Goal: Information Seeking & Learning: Check status

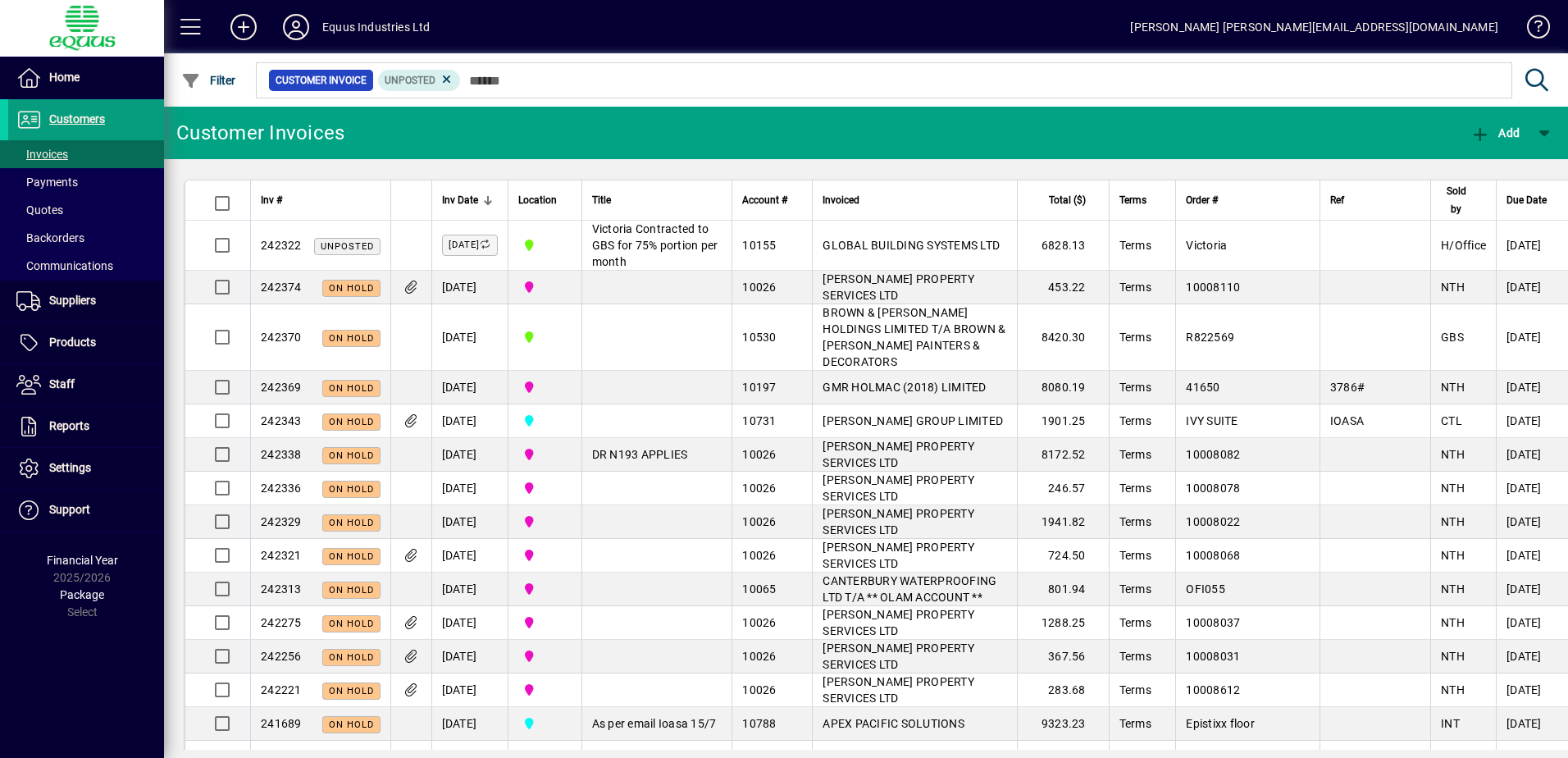
scroll to position [492, 0]
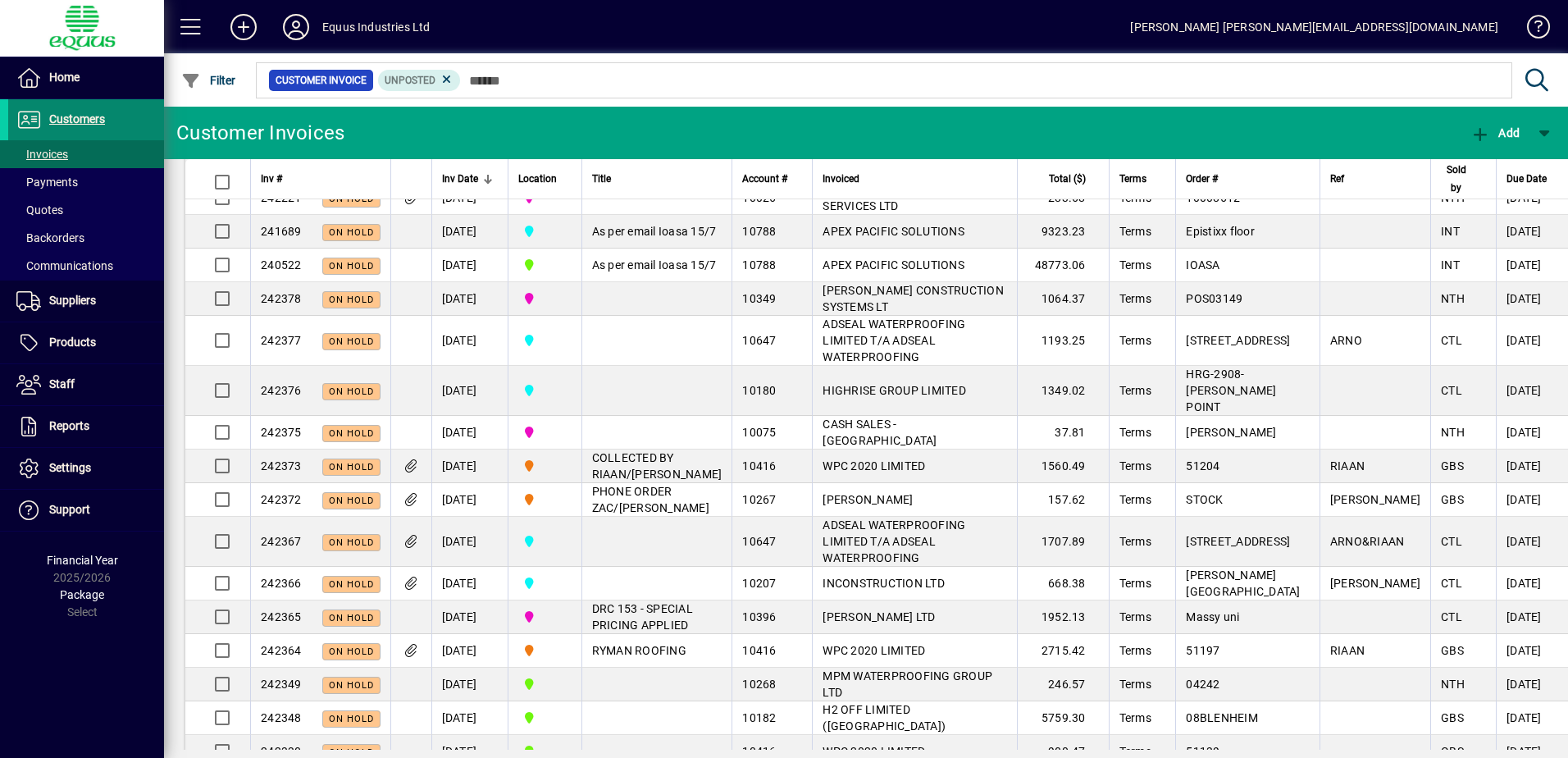
click at [75, 118] on span "Customers" at bounding box center [77, 119] width 56 height 13
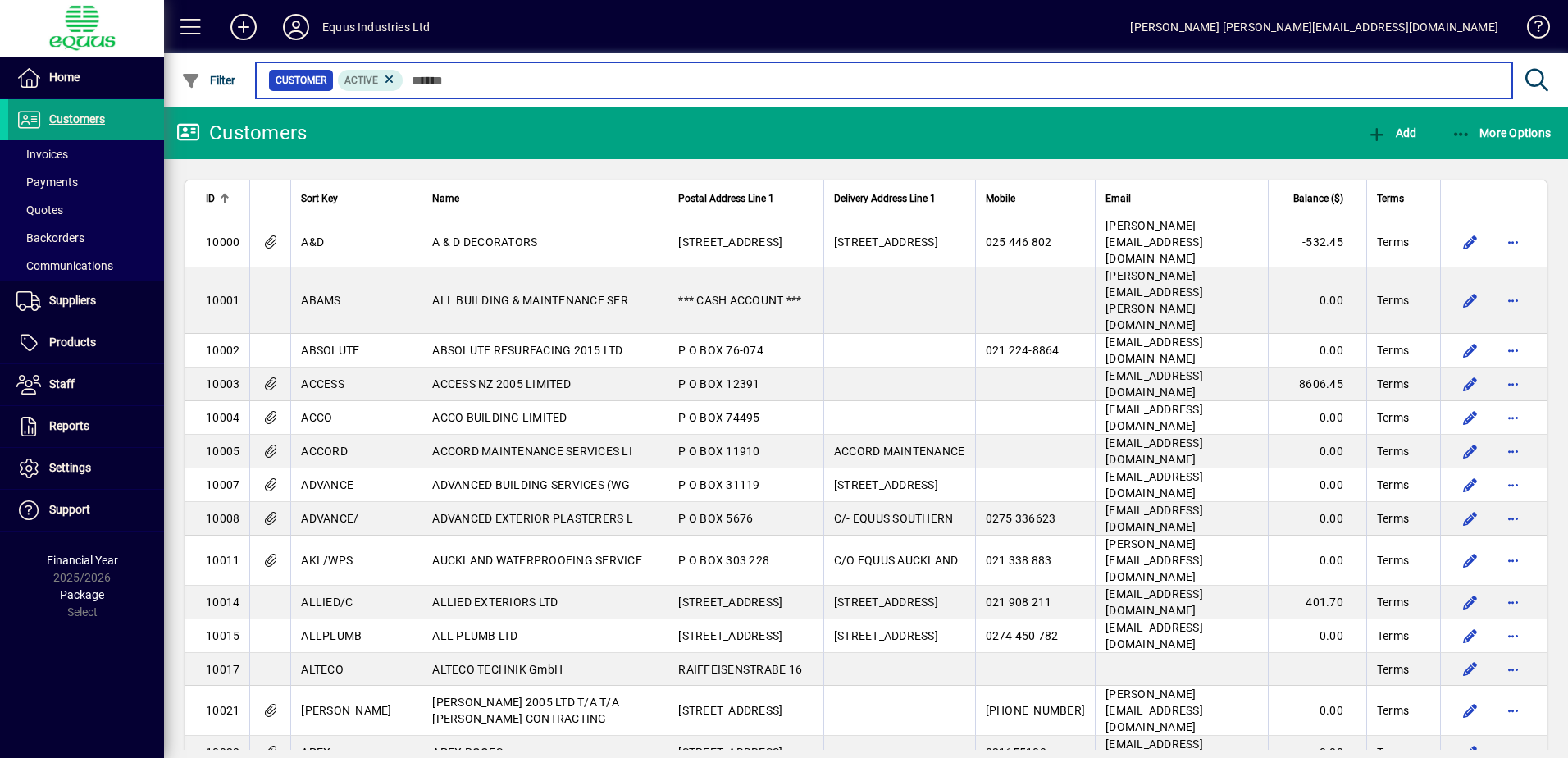
click at [411, 77] on input "text" at bounding box center [952, 81] width 1096 height 23
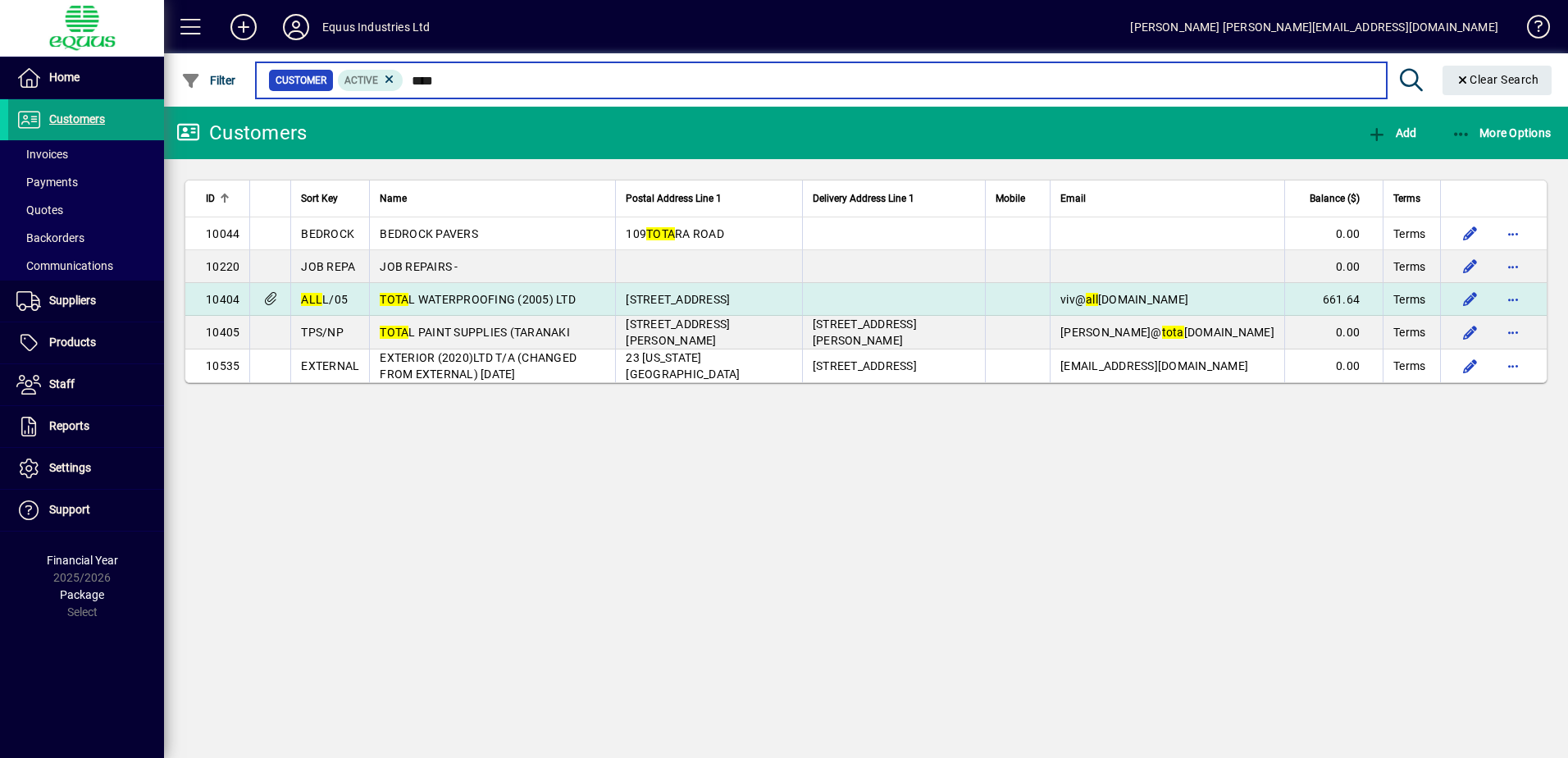
type input "****"
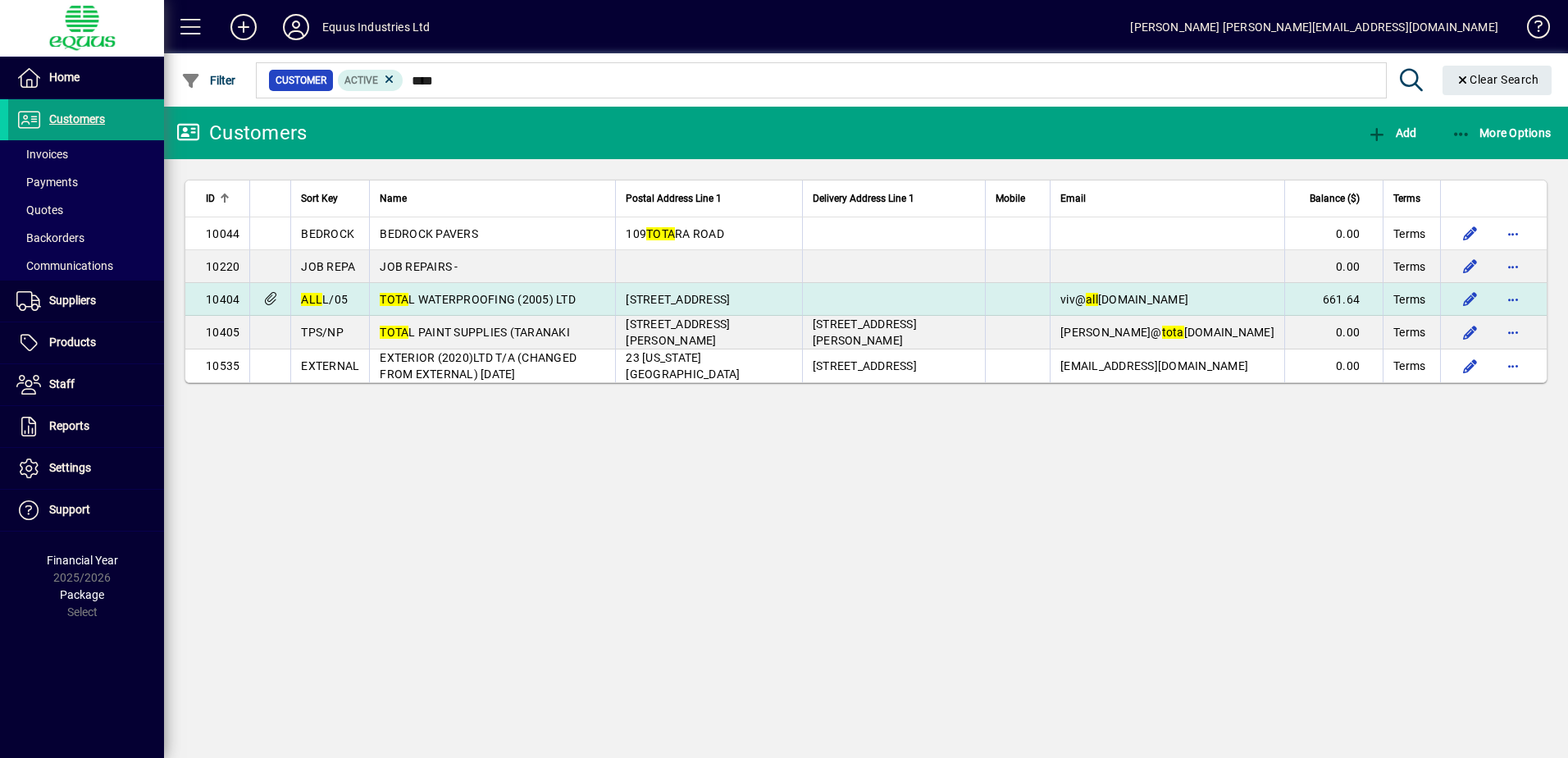
click at [463, 293] on span "TOTA L WATERPROOFING (2005) LTD" at bounding box center [477, 300] width 196 height 13
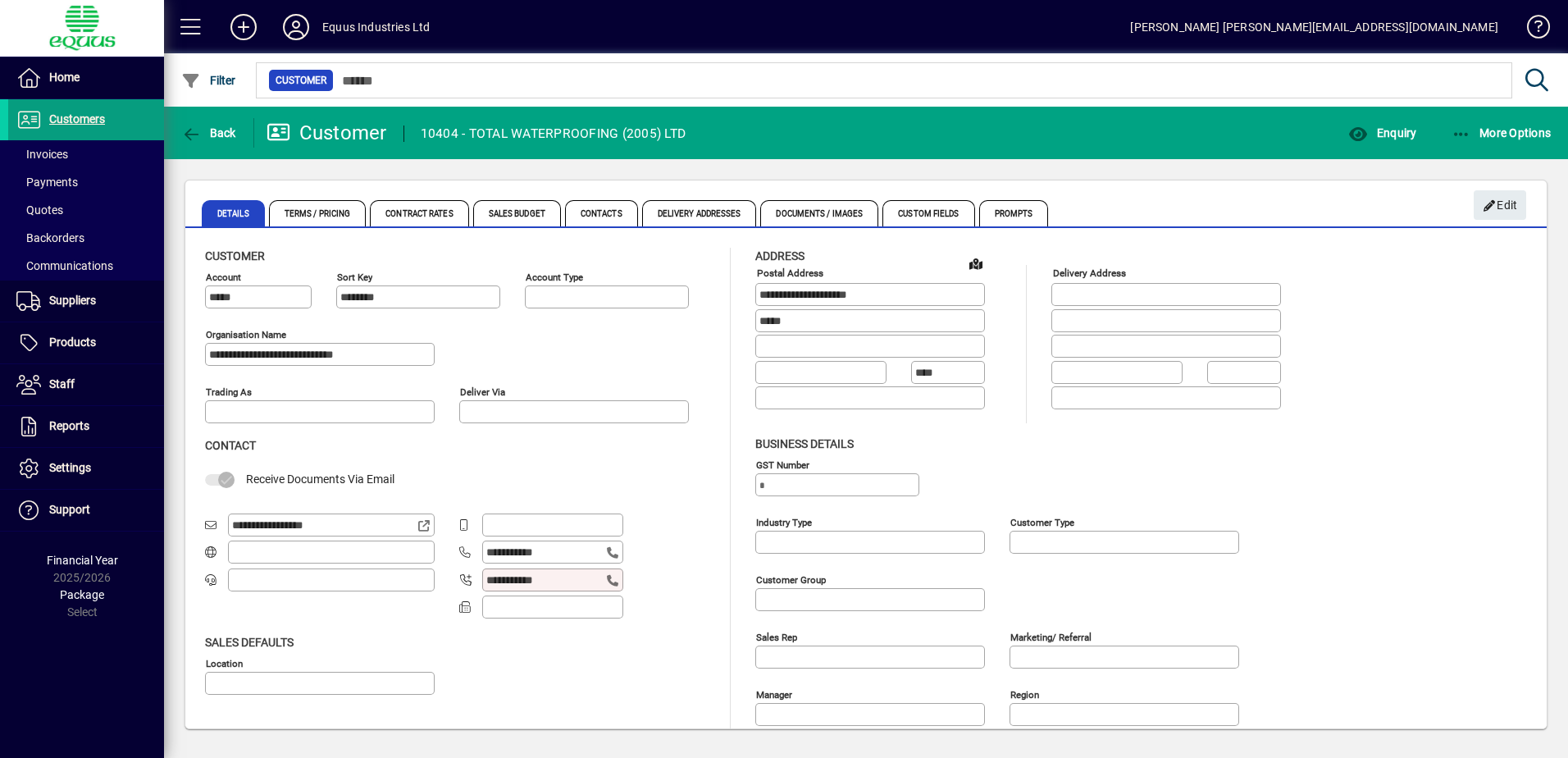
type input "**********"
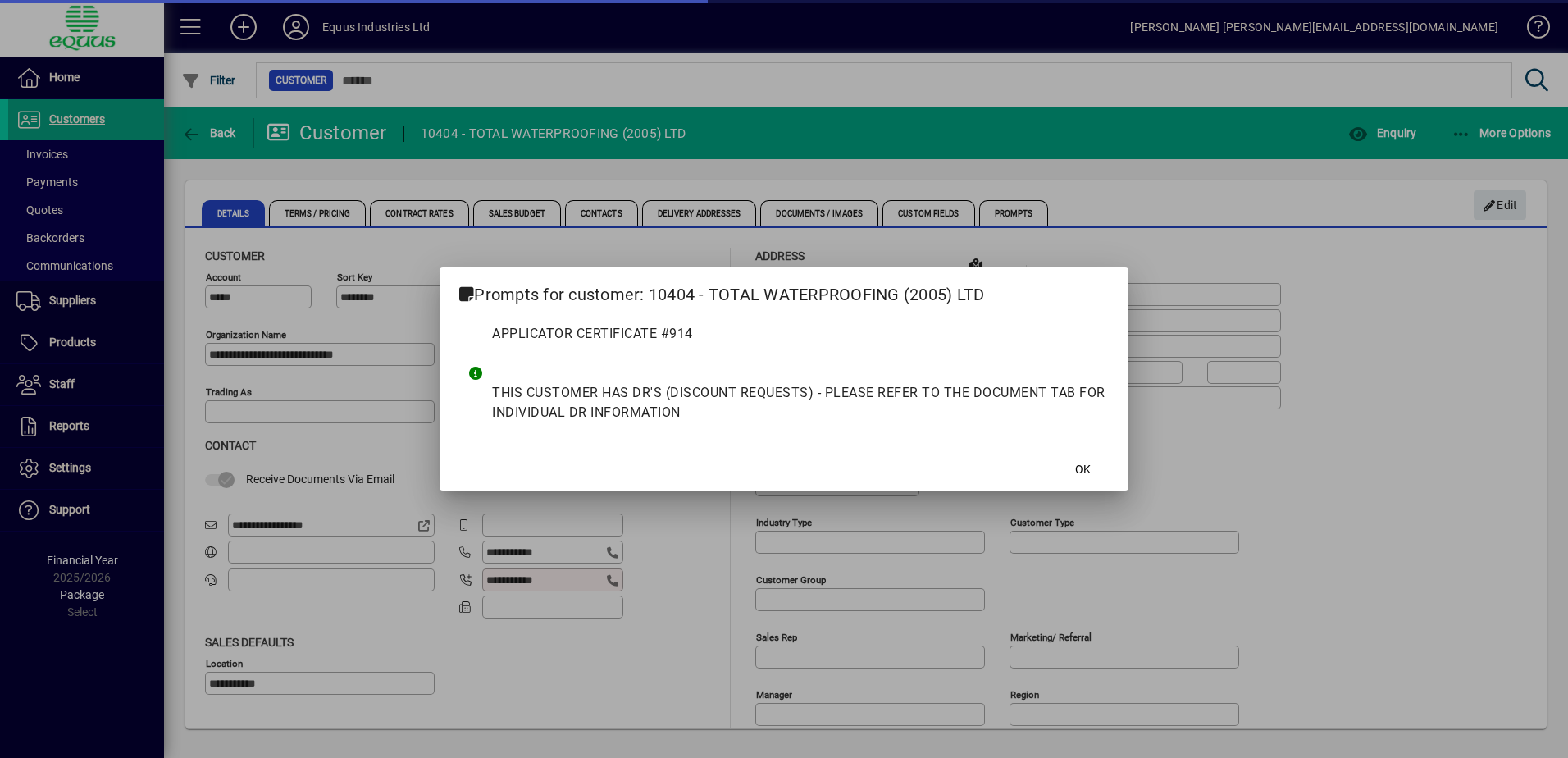
type input "**********"
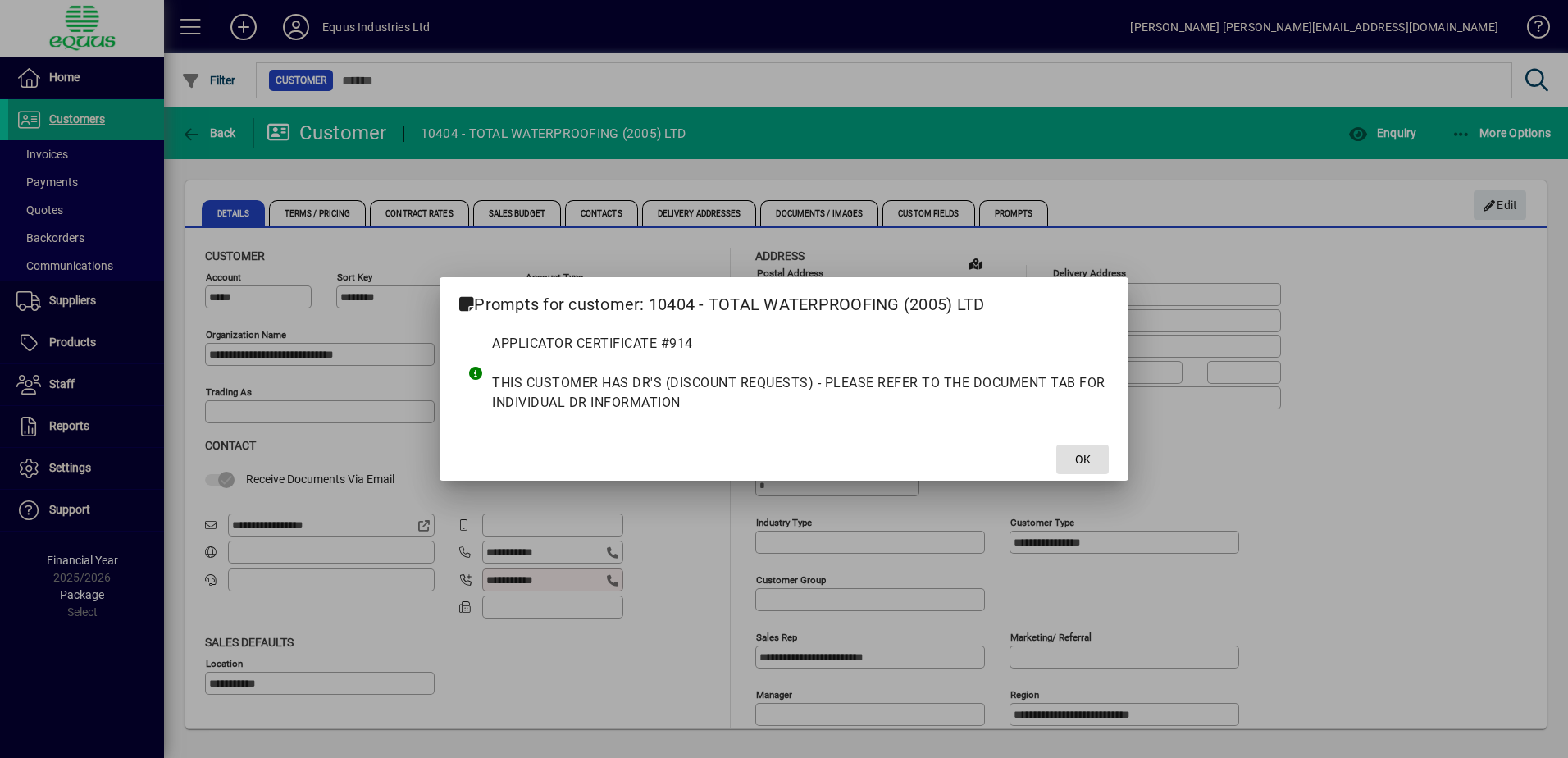
click at [1087, 456] on span "OK" at bounding box center [1083, 459] width 15 height 17
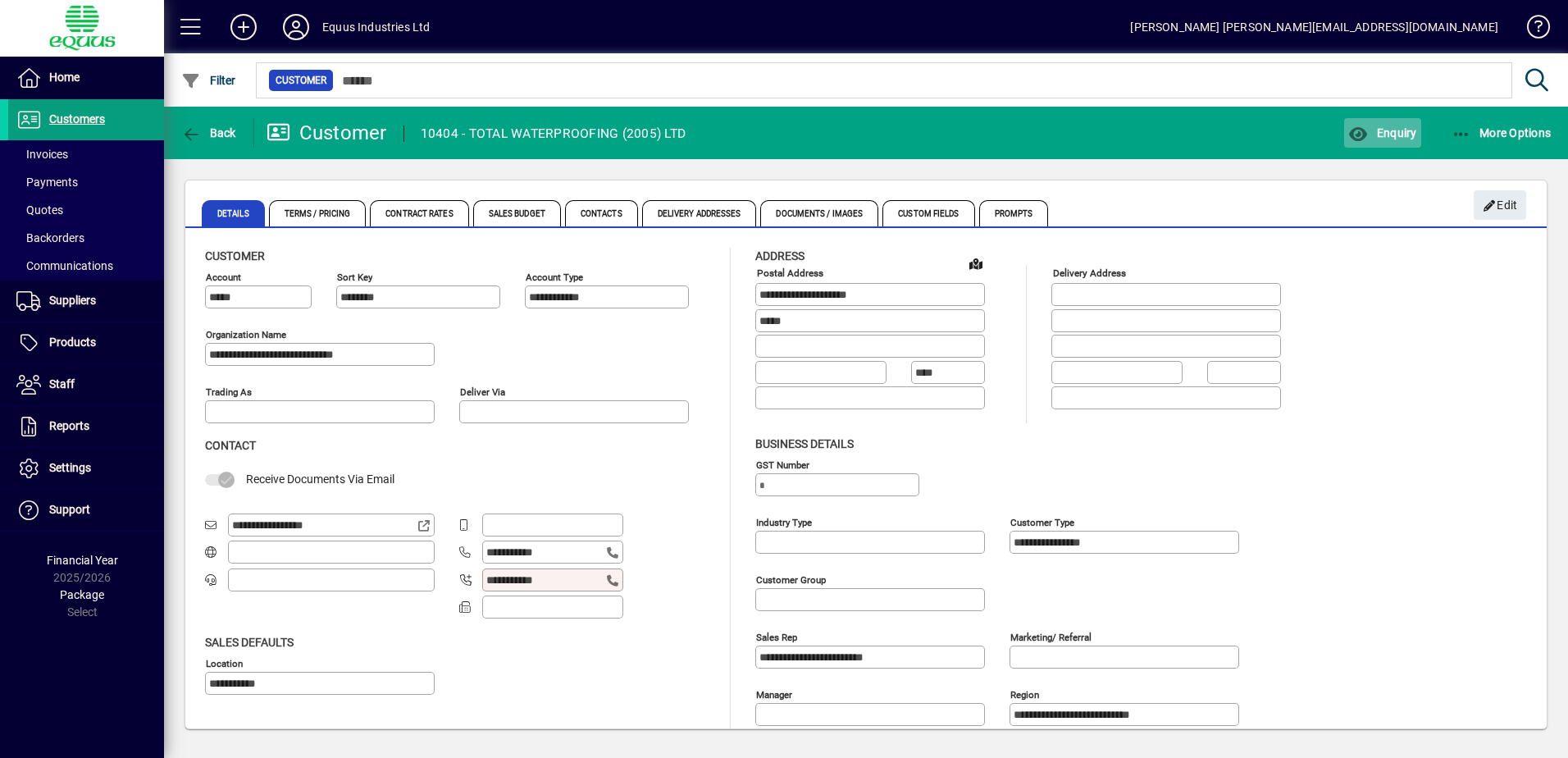
click at [1376, 130] on span "Enquiry" at bounding box center [1382, 133] width 68 height 13
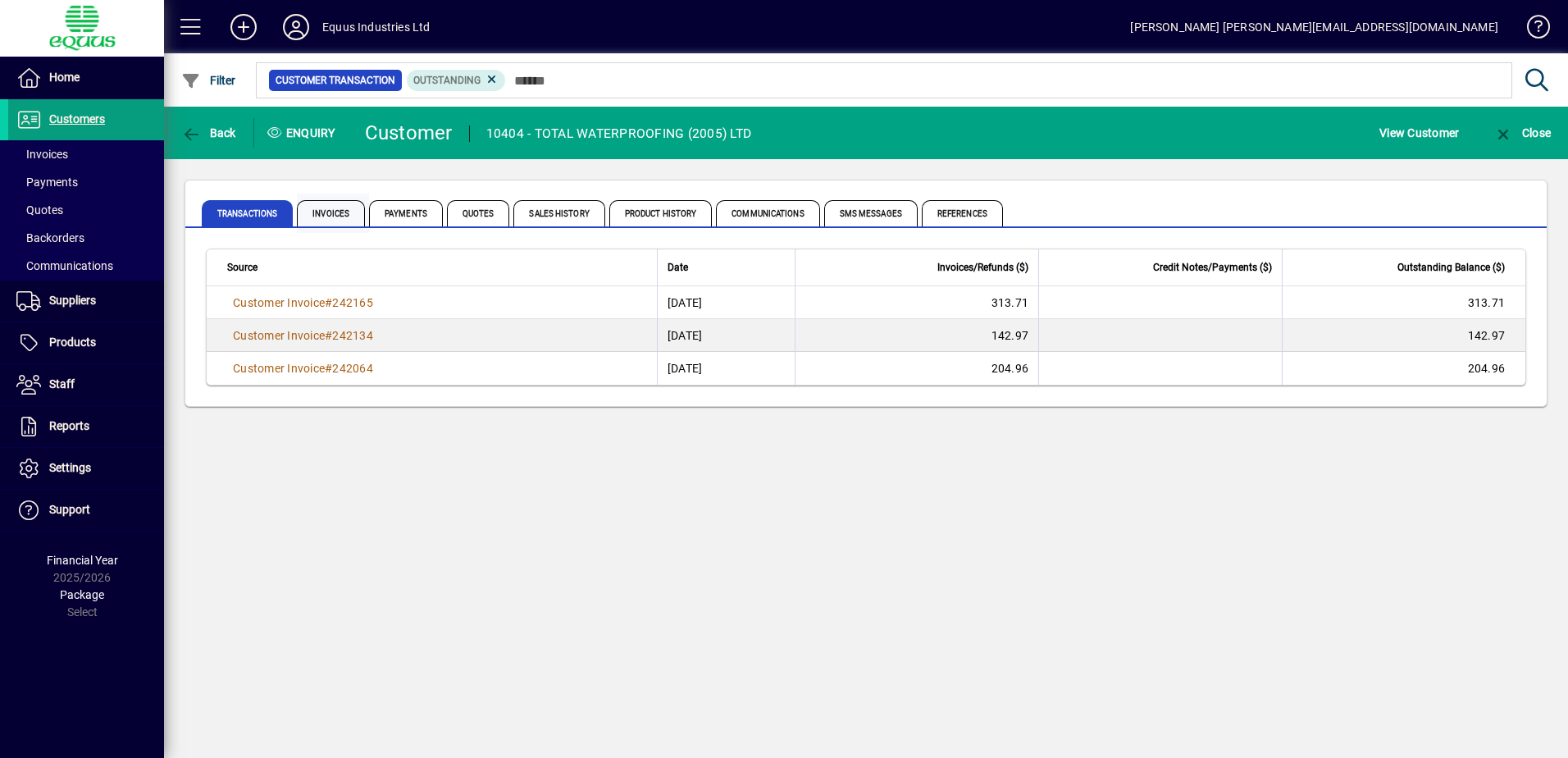
click at [319, 210] on font "Invoices" at bounding box center [330, 214] width 37 height 9
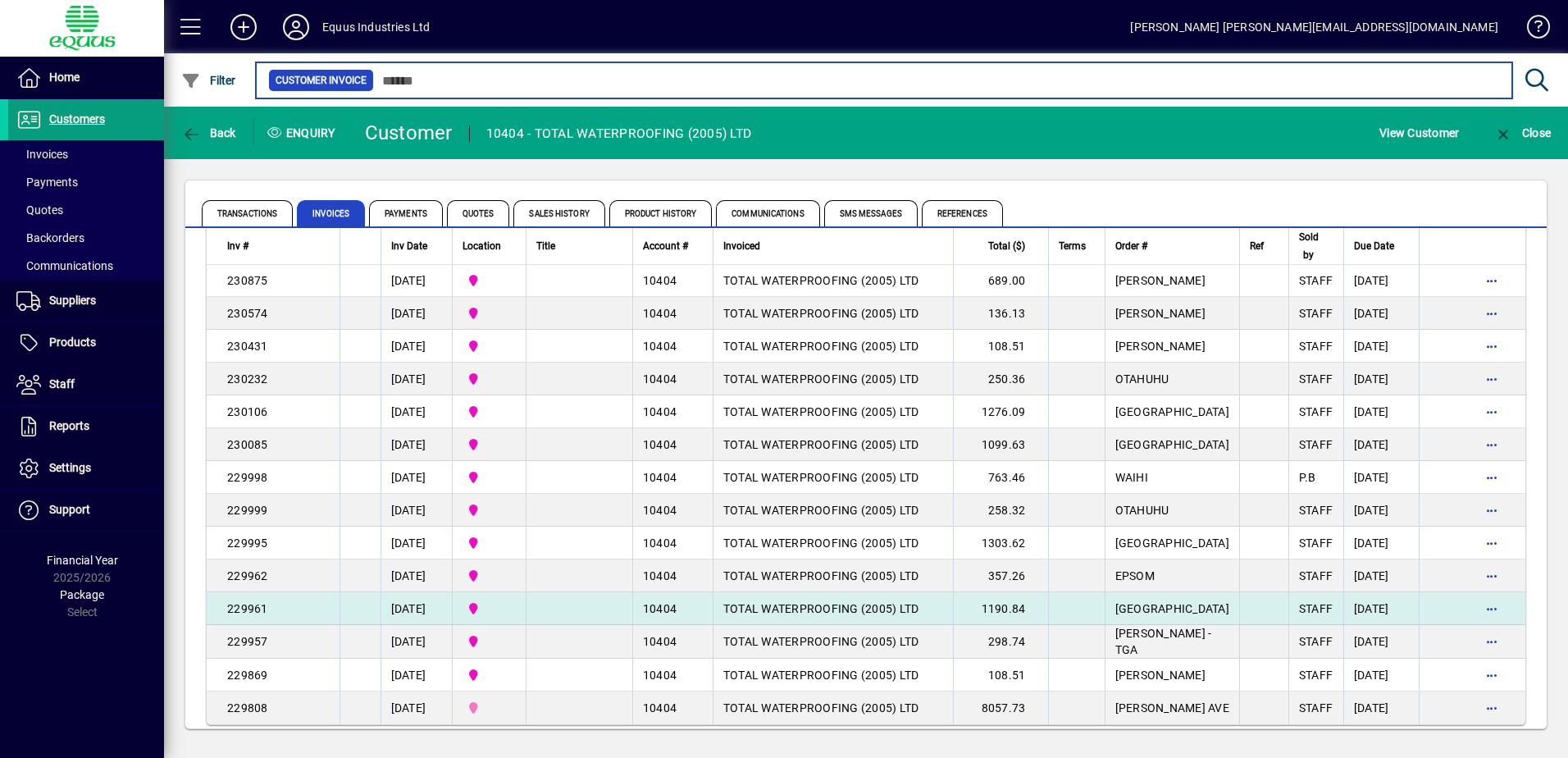
scroll to position [2907, 0]
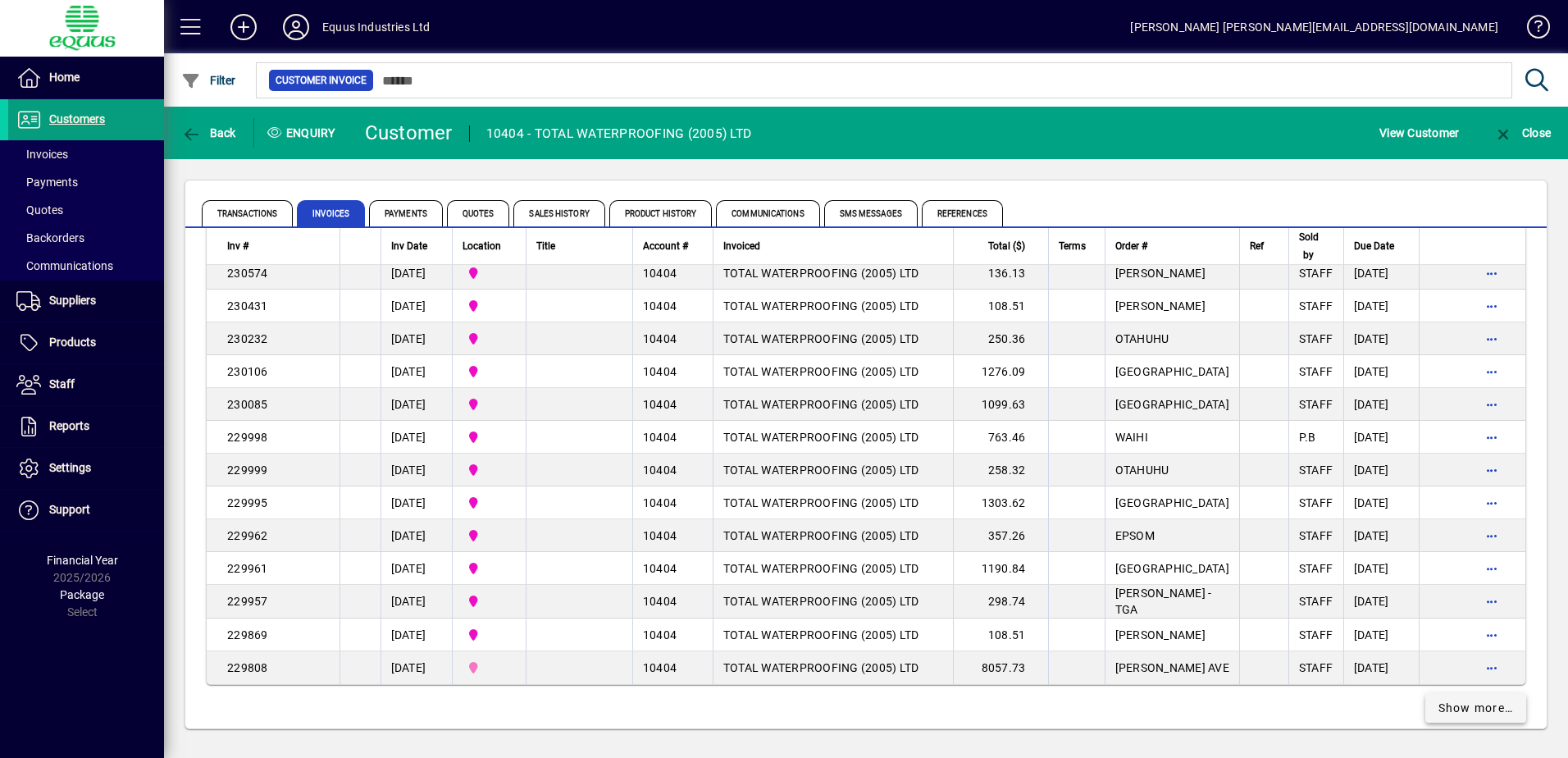
click at [1435, 688] on span at bounding box center [1477, 707] width 102 height 39
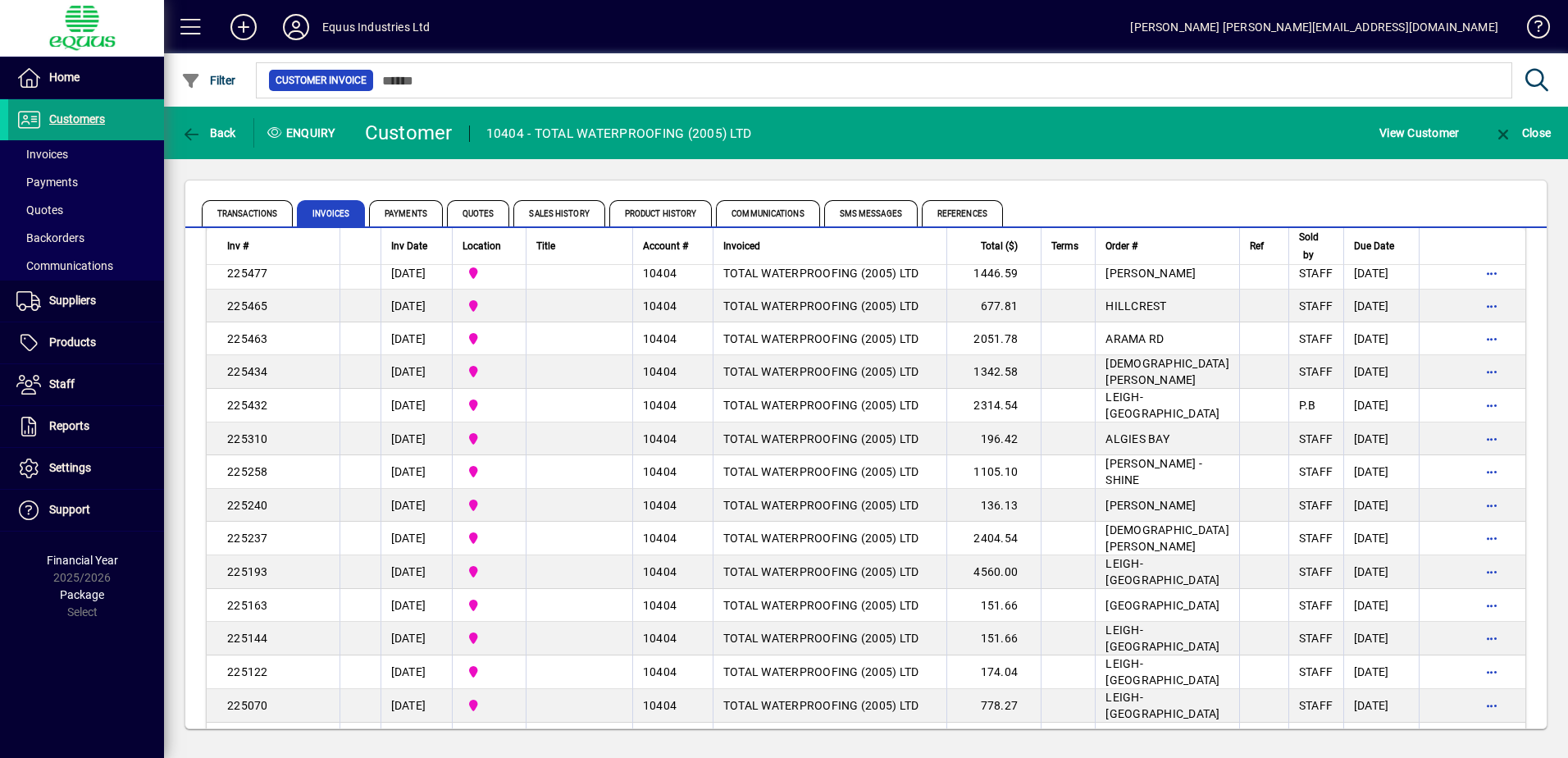
scroll to position [6203, 0]
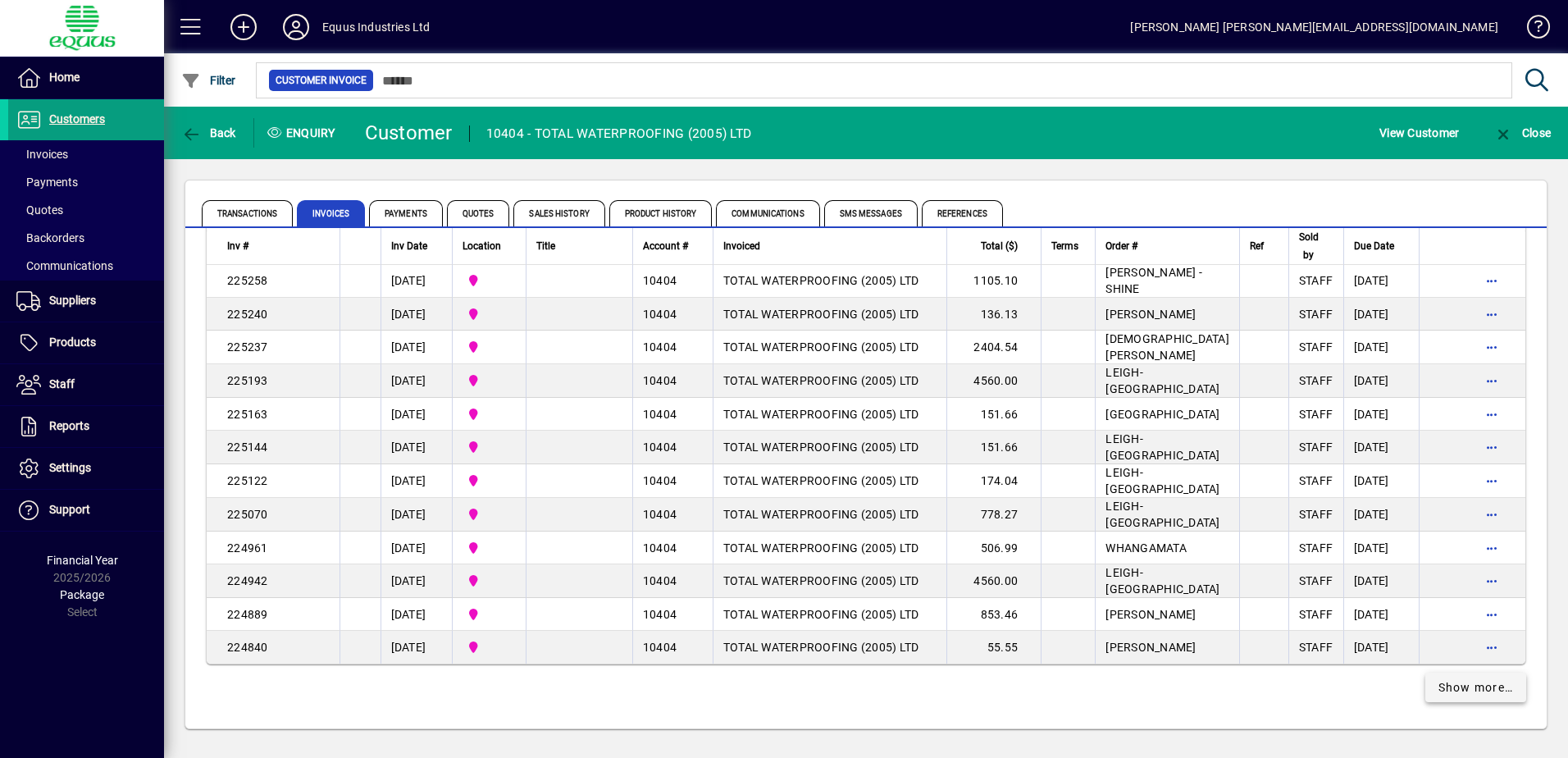
click at [1471, 689] on span "Show more…" at bounding box center [1476, 688] width 75 height 17
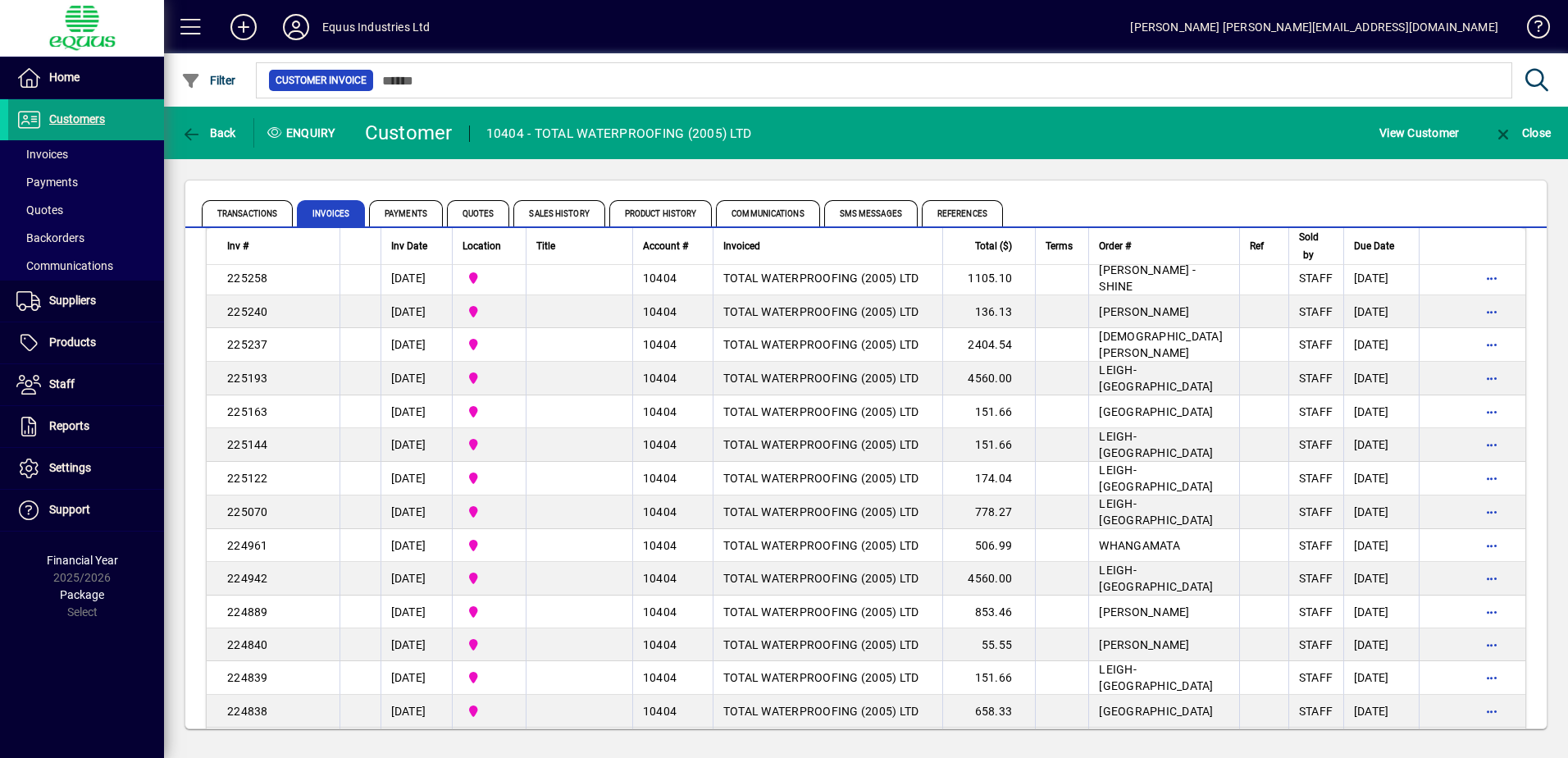
click at [777, 585] on span "TOTAL WATERPROOFING (2005) LTD" at bounding box center [821, 578] width 196 height 13
click at [775, 588] on div "Back Enquiry Customer 10404 - TOTAL WATERPROOFING (2005) LTD View Customer Clos…" at bounding box center [866, 432] width 1404 height 651
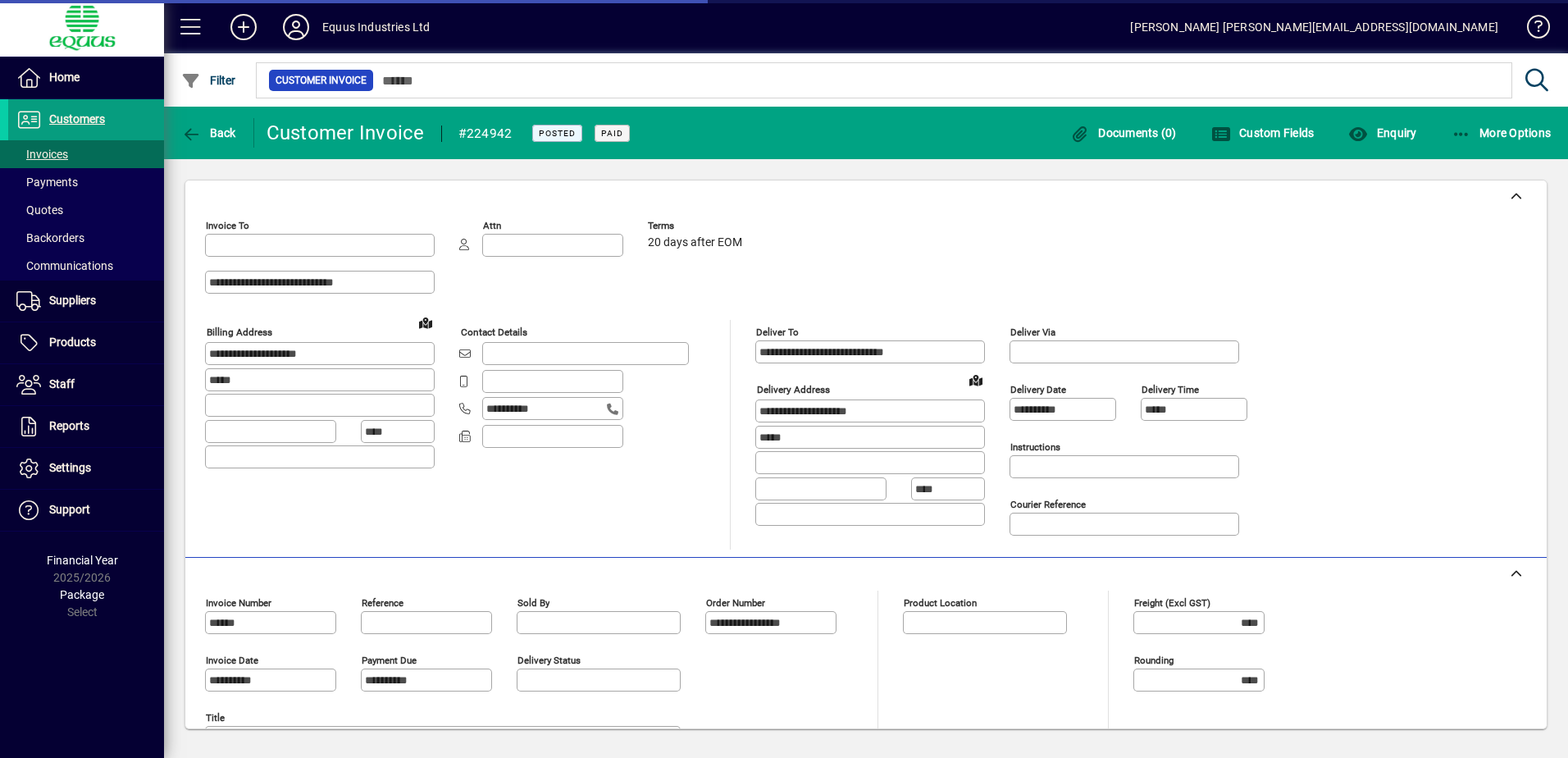
type input "**********"
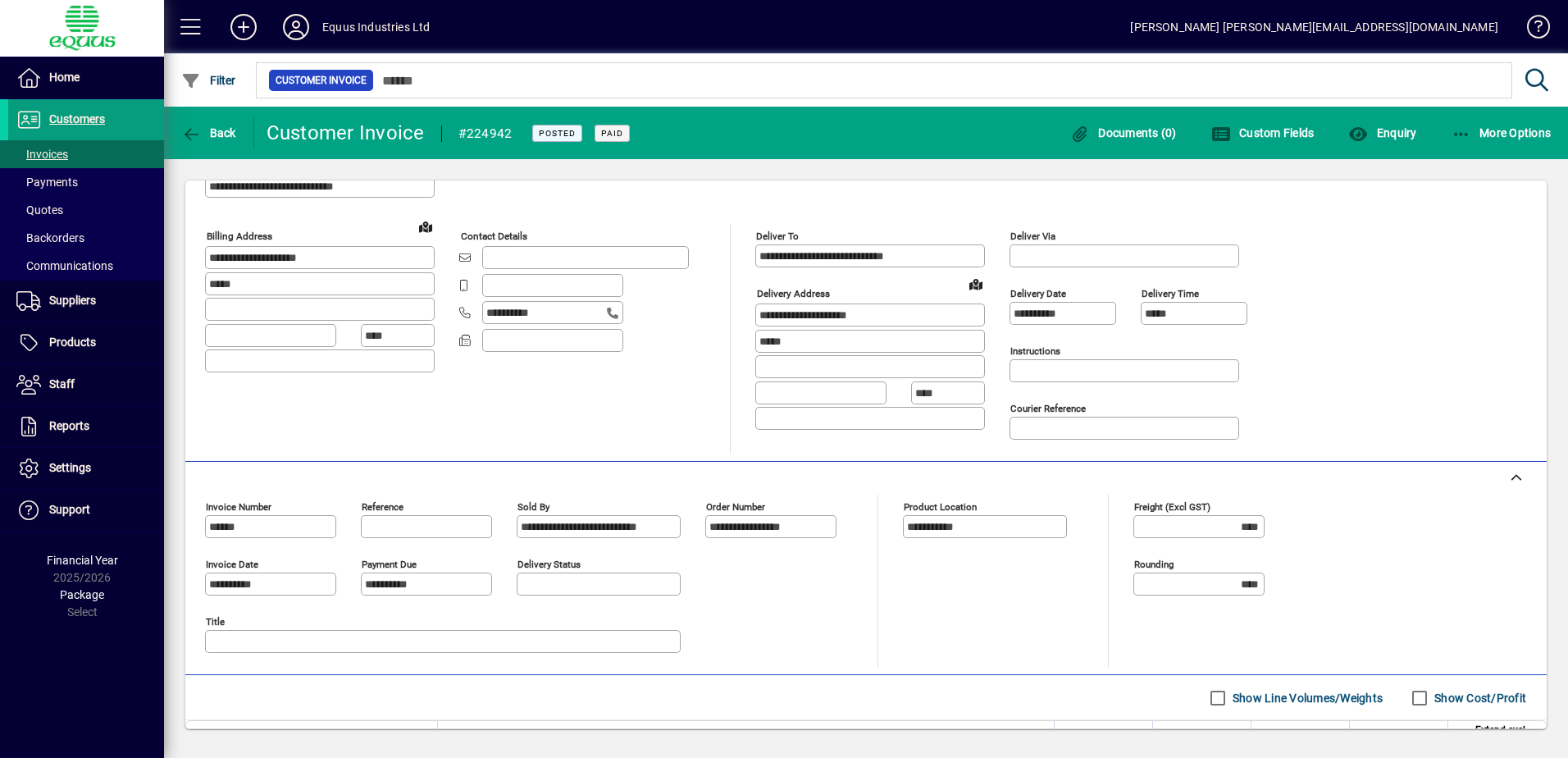
scroll to position [296, 0]
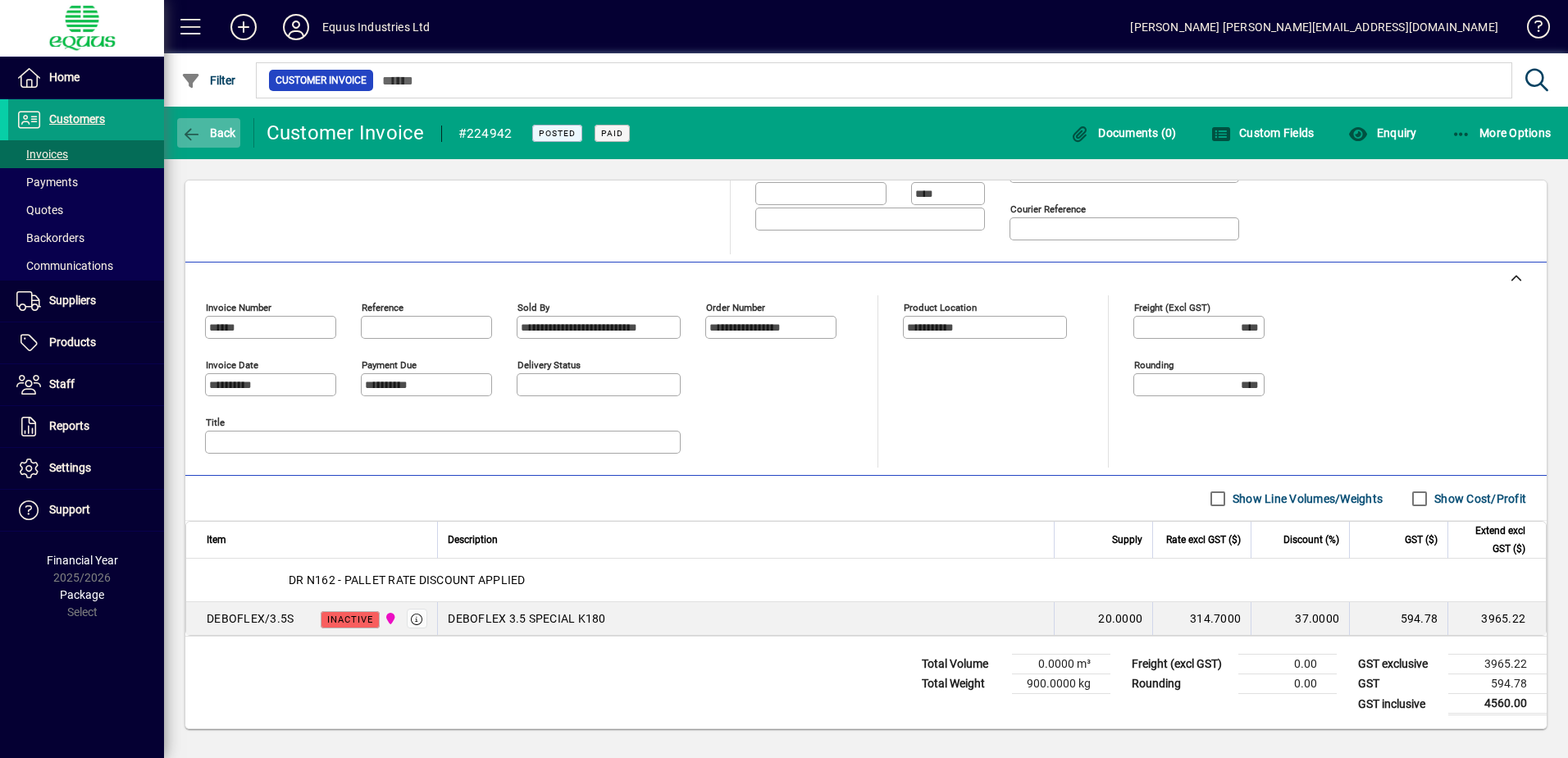
click at [182, 134] on icon "button" at bounding box center [191, 134] width 20 height 16
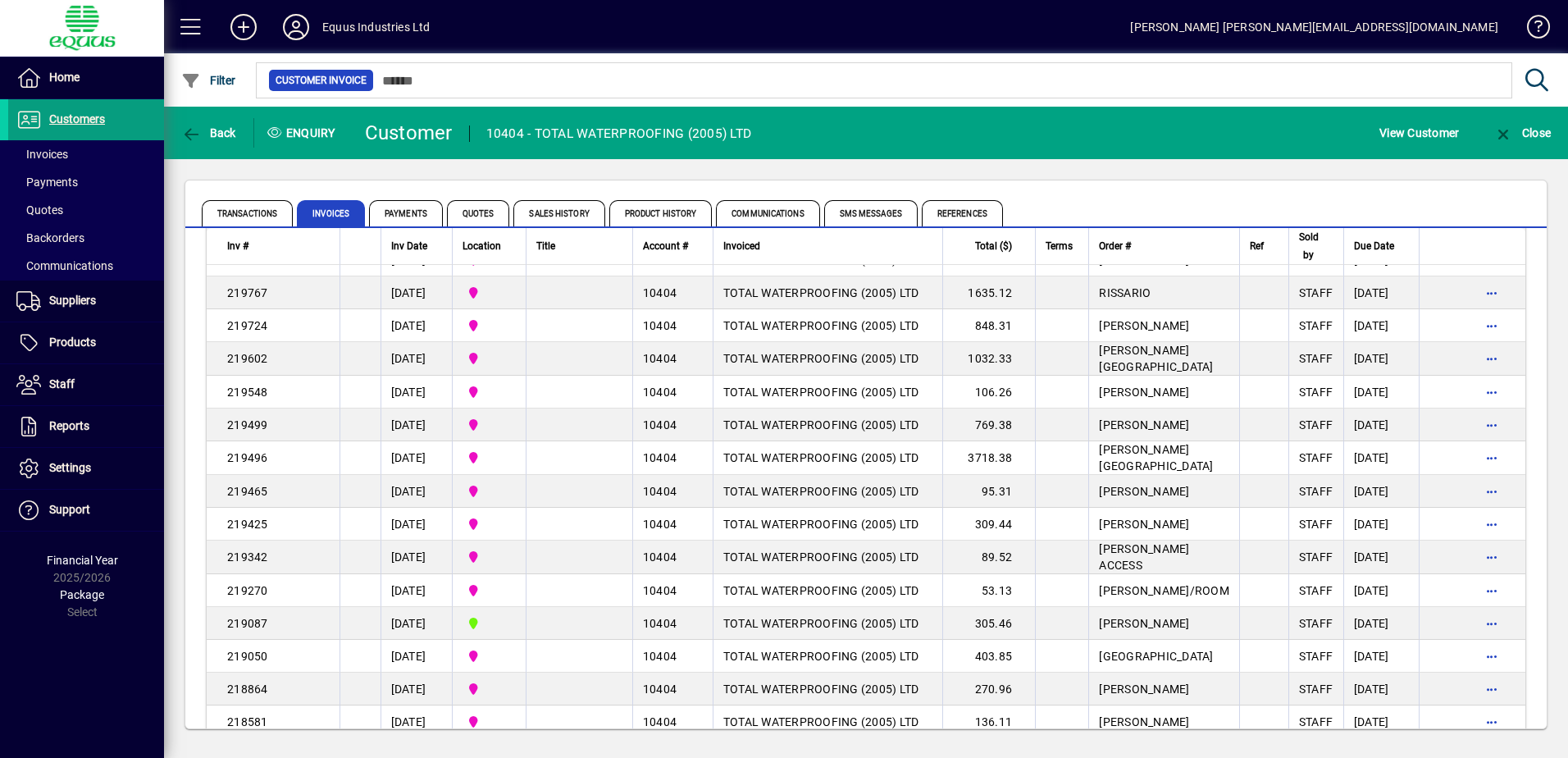
scroll to position [9493, 0]
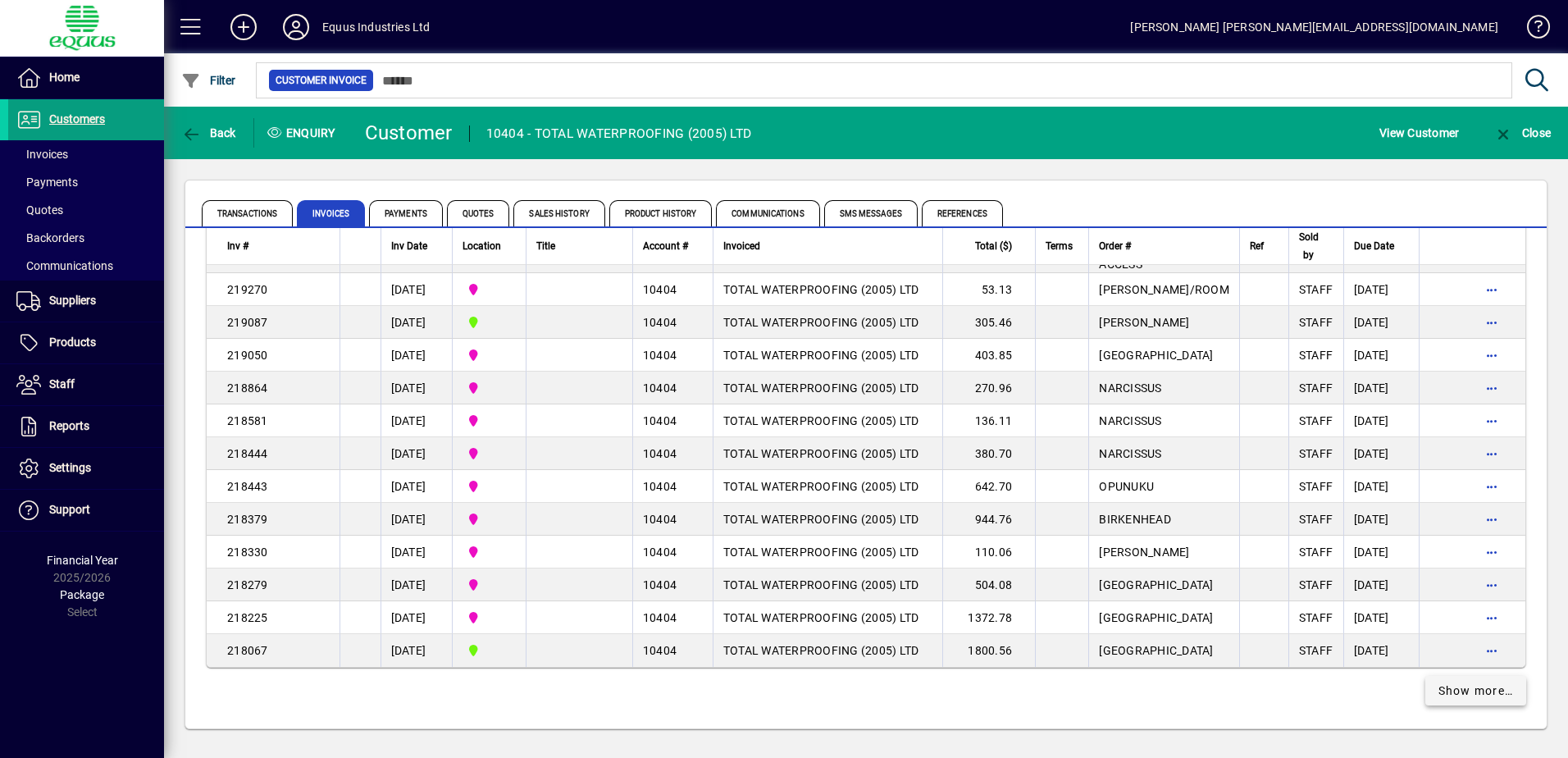
click at [1444, 686] on span "Show more…" at bounding box center [1476, 691] width 75 height 17
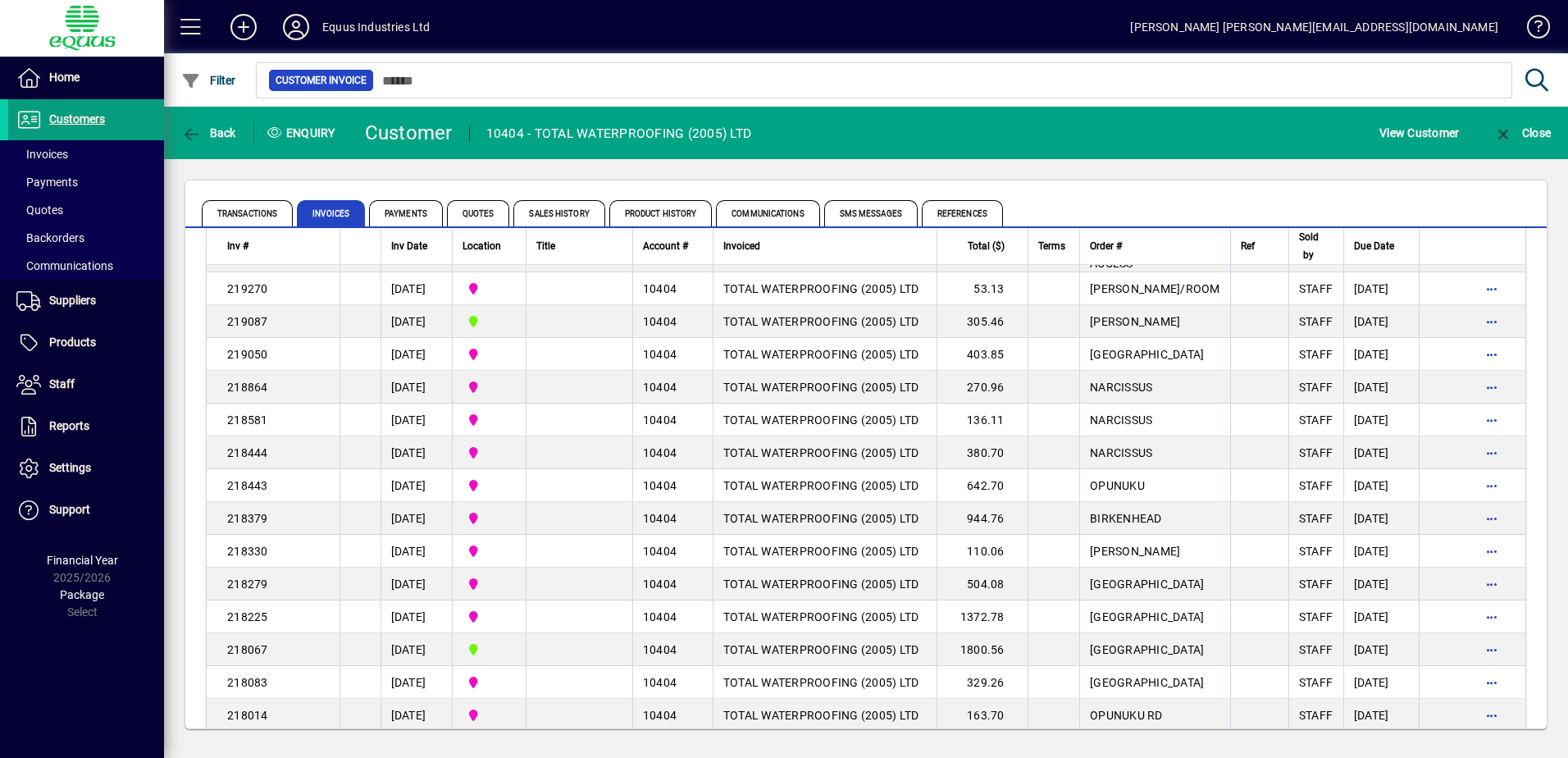
click at [1383, 600] on td "[DATE]" at bounding box center [1381, 584] width 75 height 33
click at [1523, 639] on div "Back Enquiry Customer 10404 - TOTAL WATERPROOFING (2005) LTD View Customer Clos…" at bounding box center [866, 432] width 1404 height 651
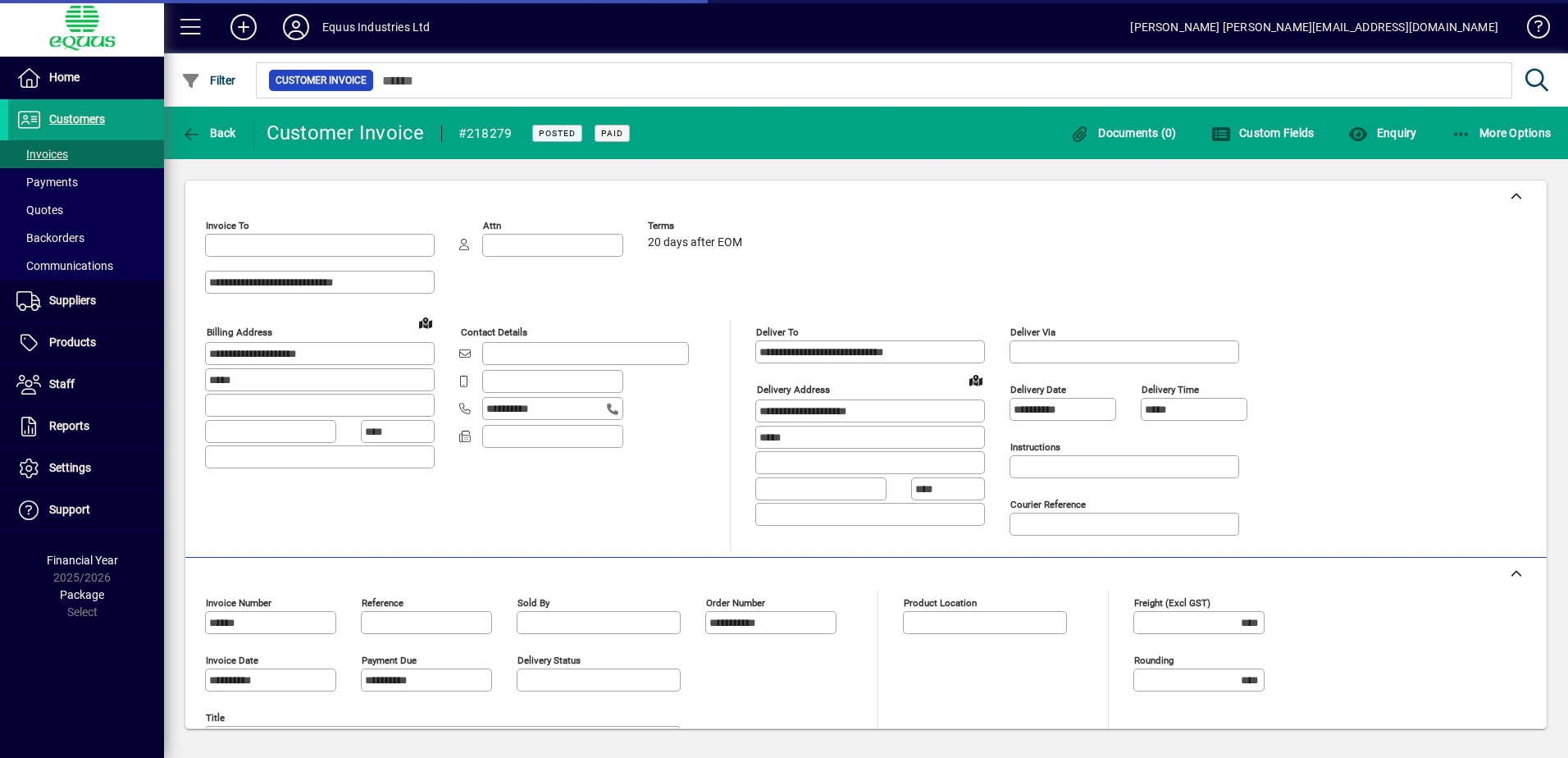
type input "**********"
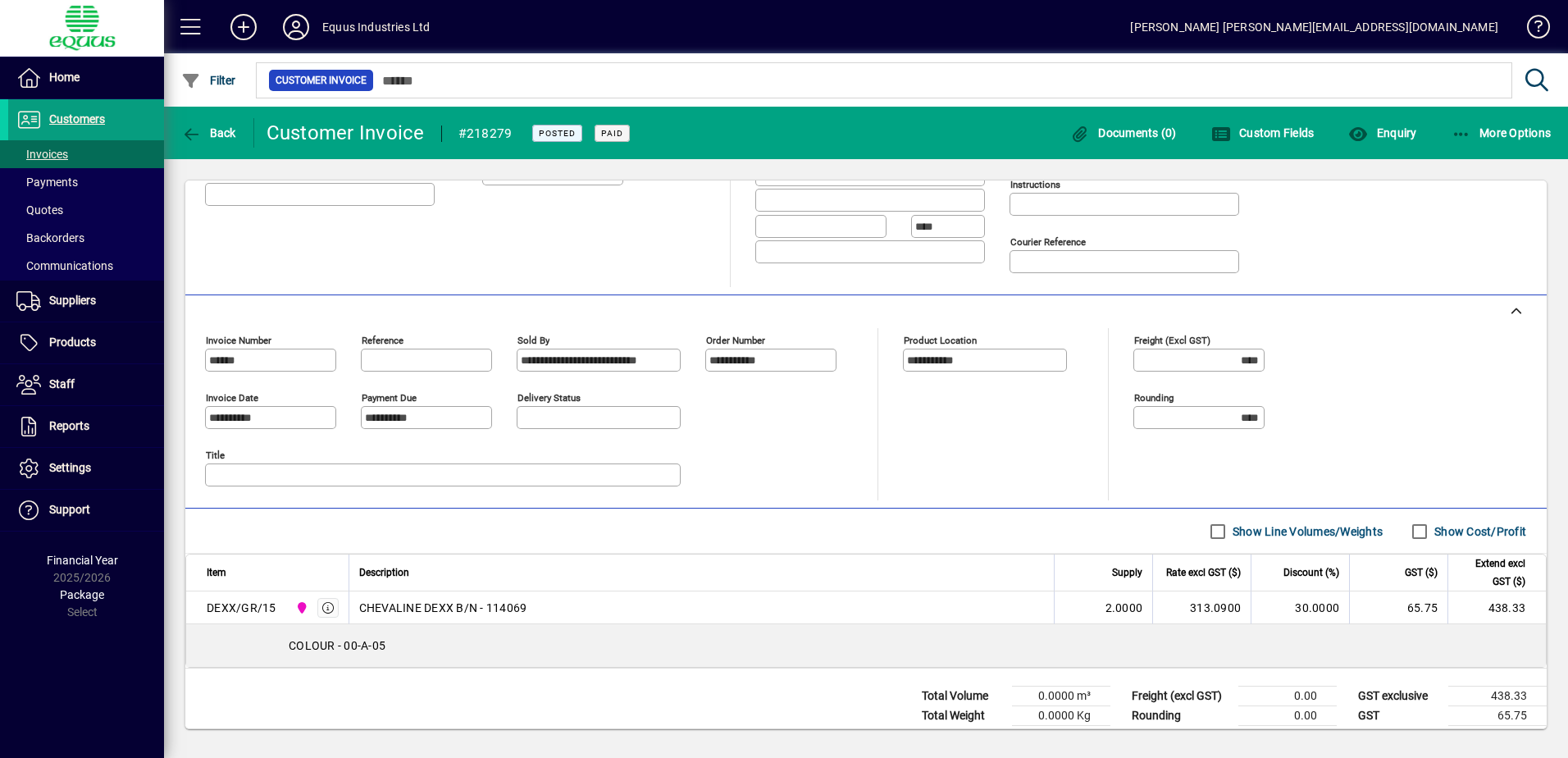
scroll to position [274, 0]
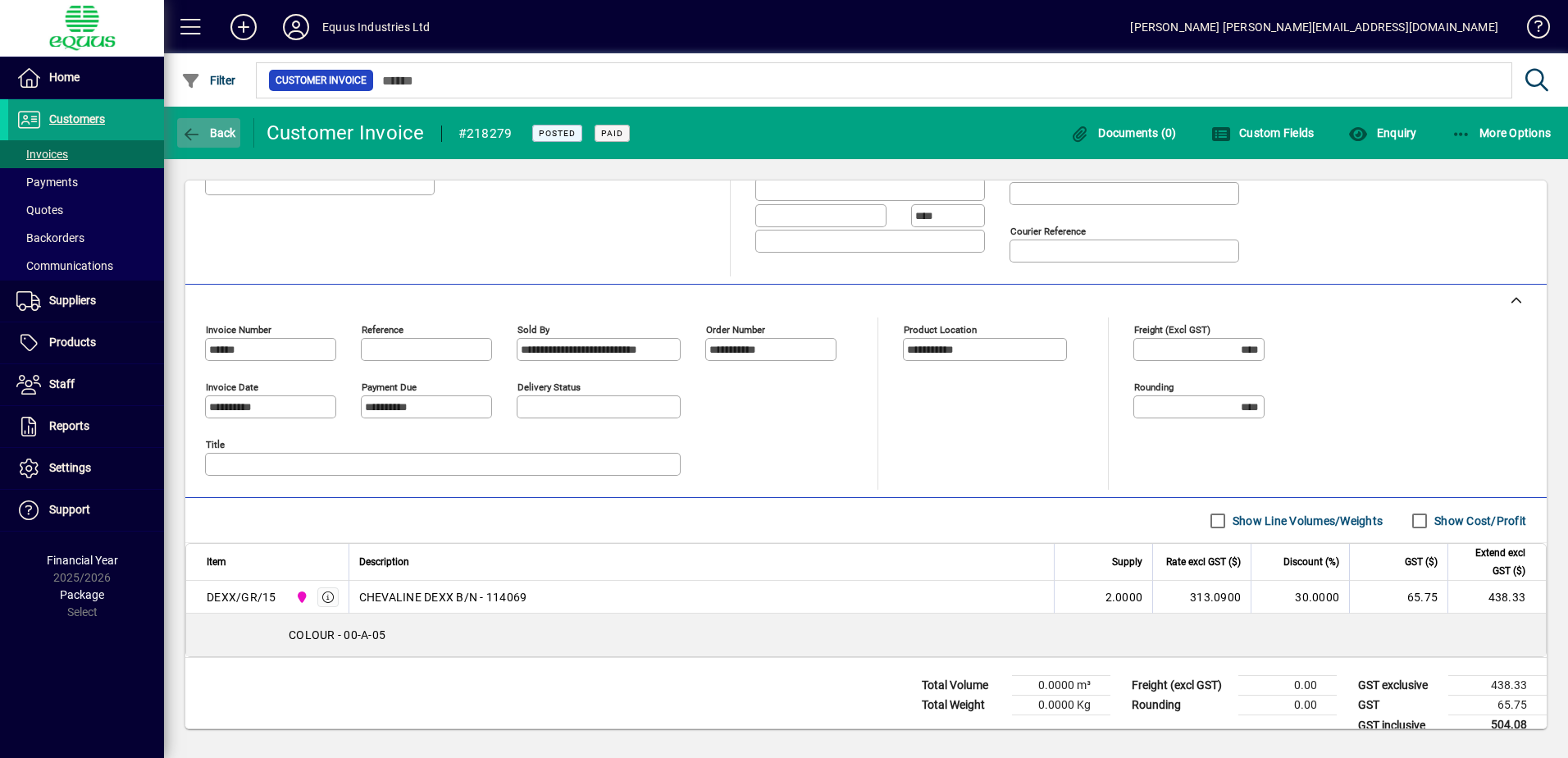
click at [185, 134] on icon "button" at bounding box center [191, 134] width 20 height 16
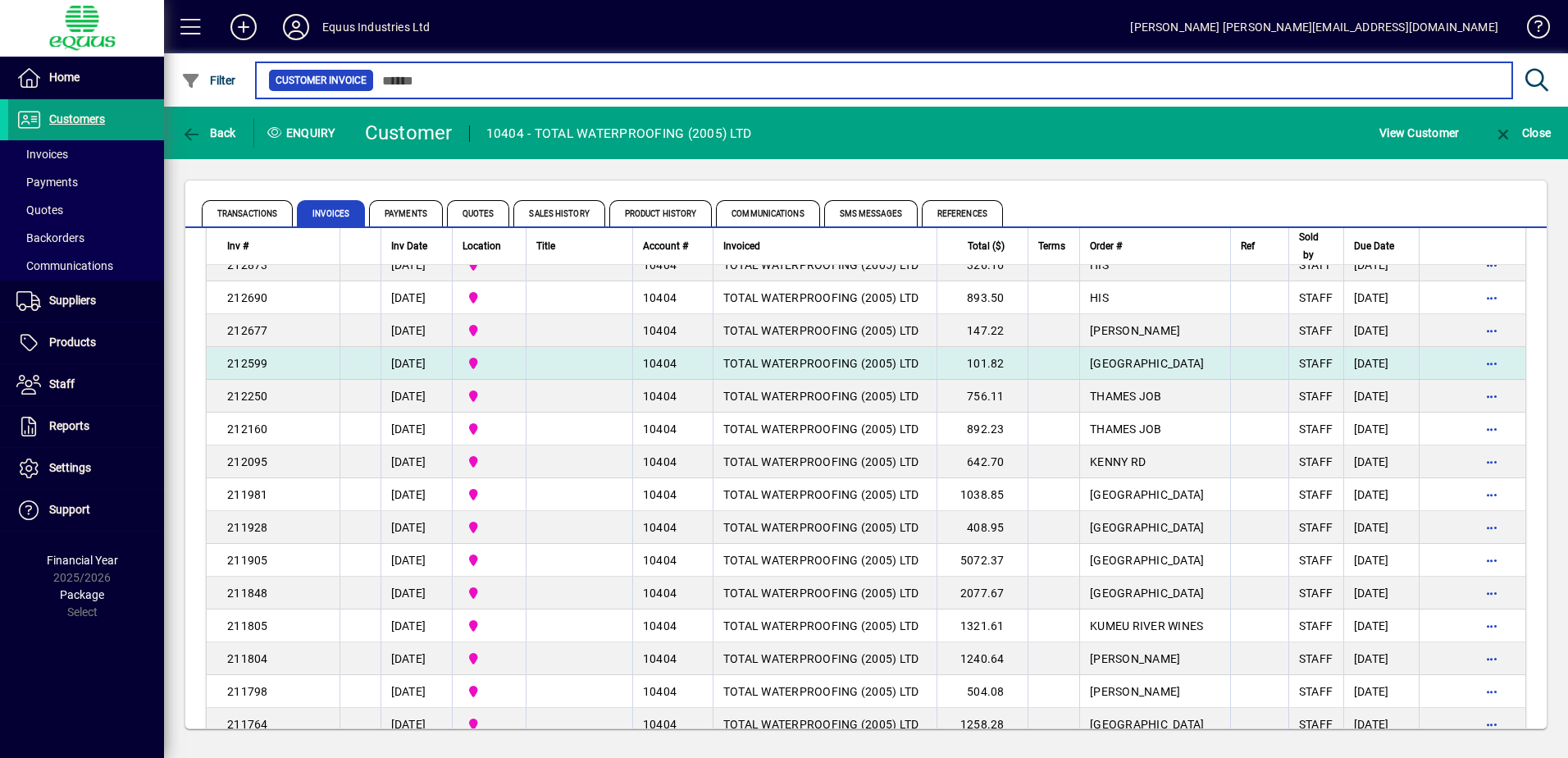
scroll to position [11202, 0]
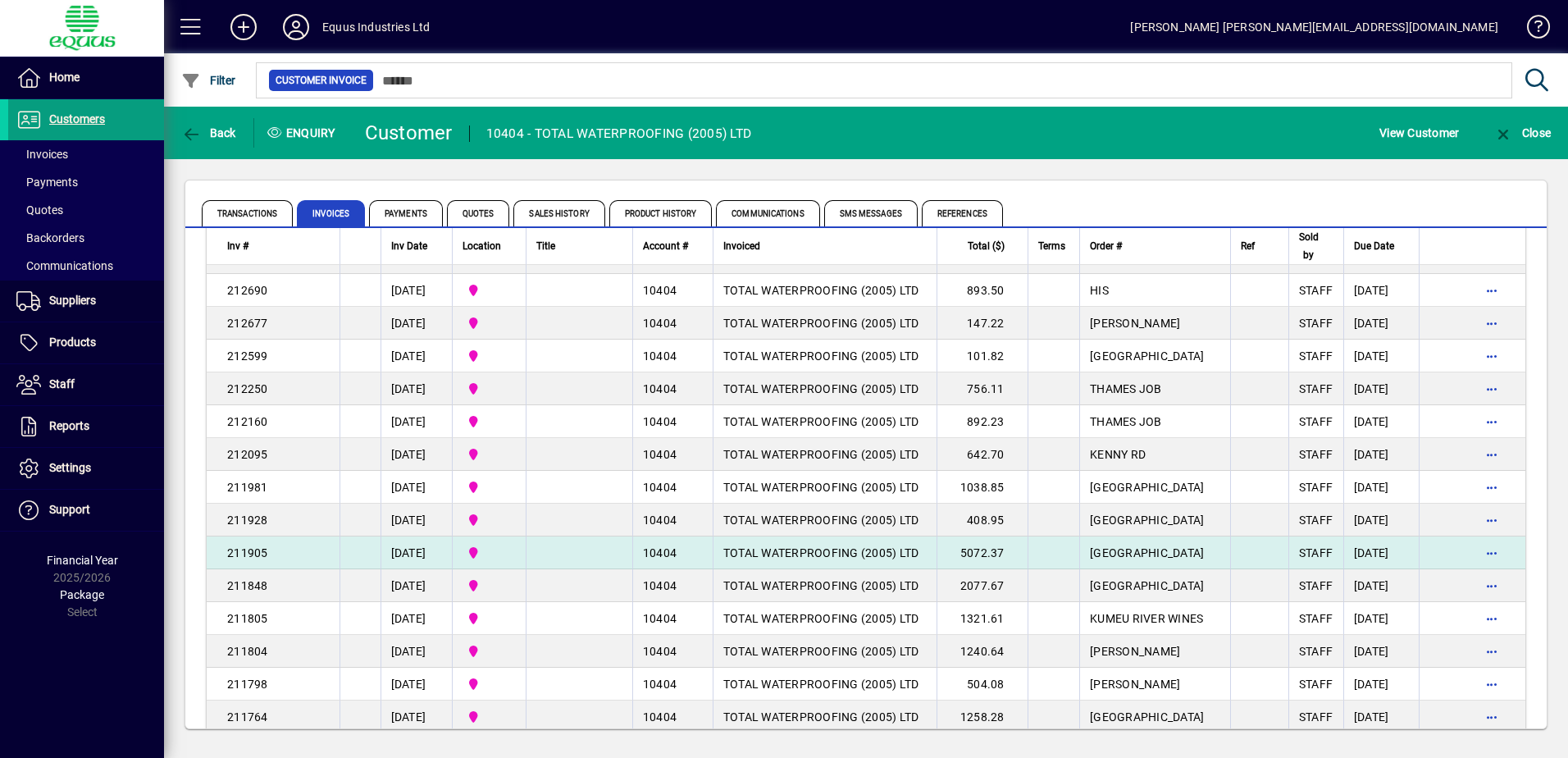
click at [803, 546] on span "TOTAL WATERPROOFING (2005) LTD" at bounding box center [821, 553] width 196 height 13
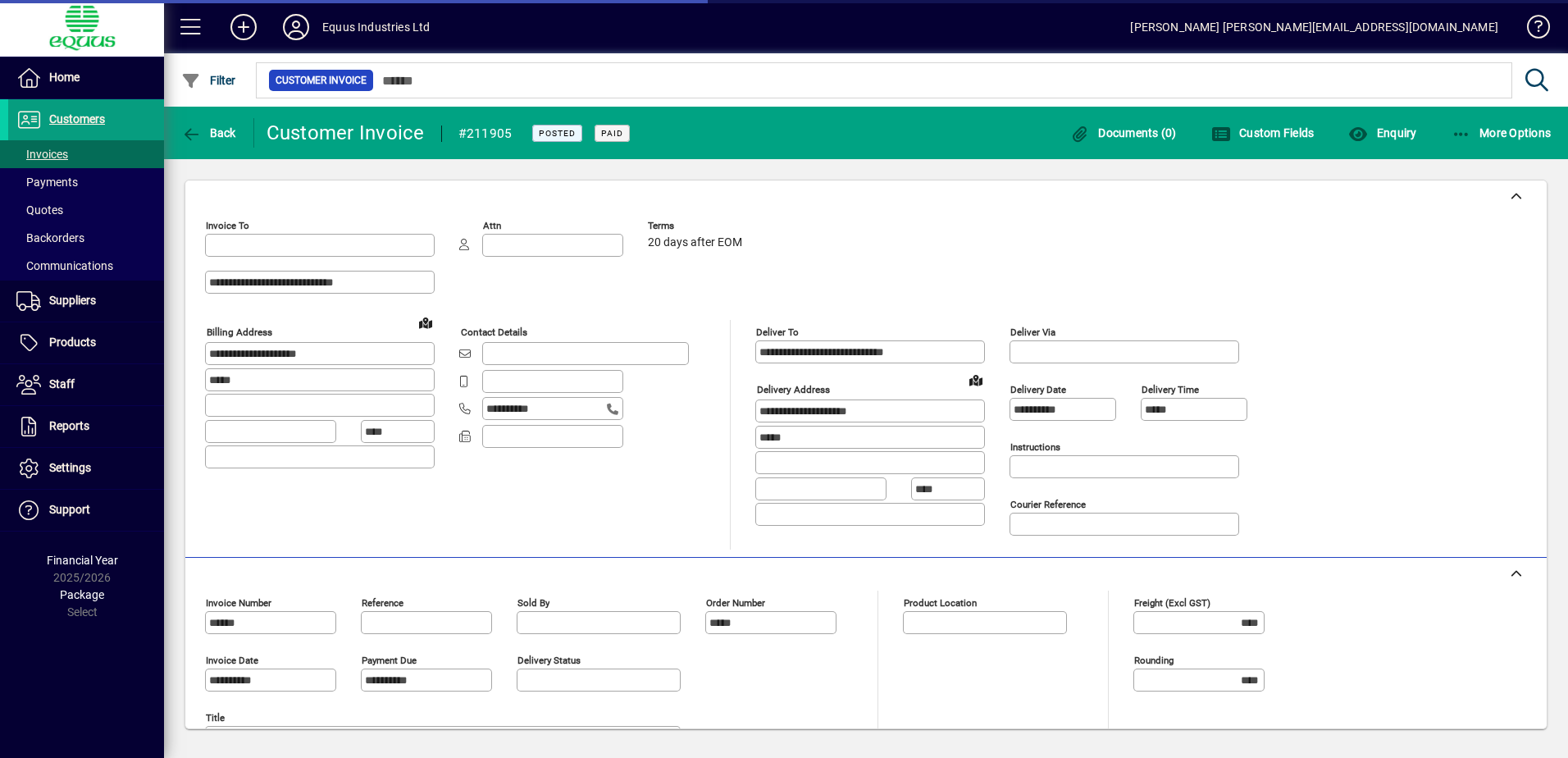
type input "**********"
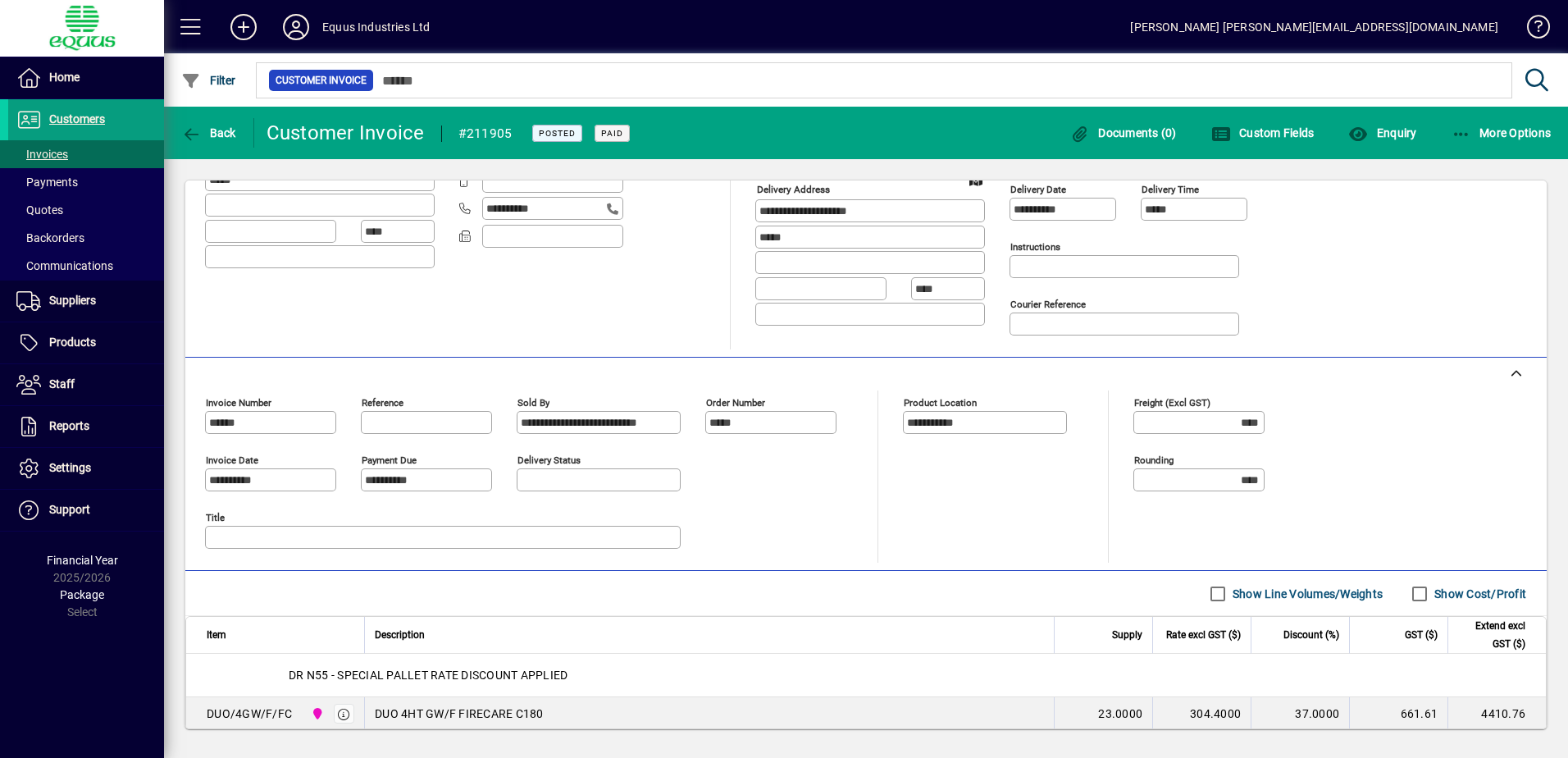
scroll to position [296, 0]
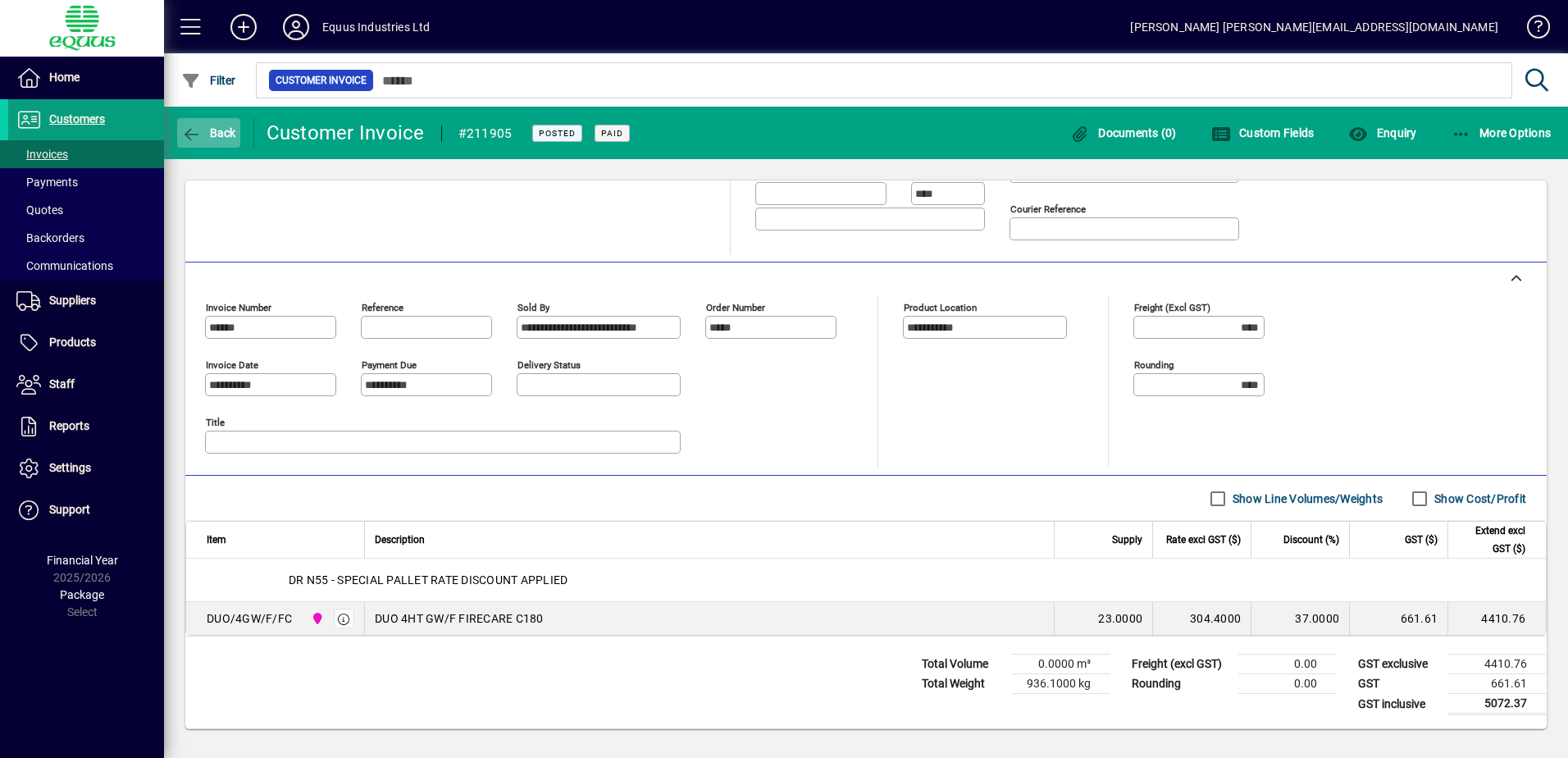
click at [193, 135] on icon "button" at bounding box center [191, 134] width 20 height 16
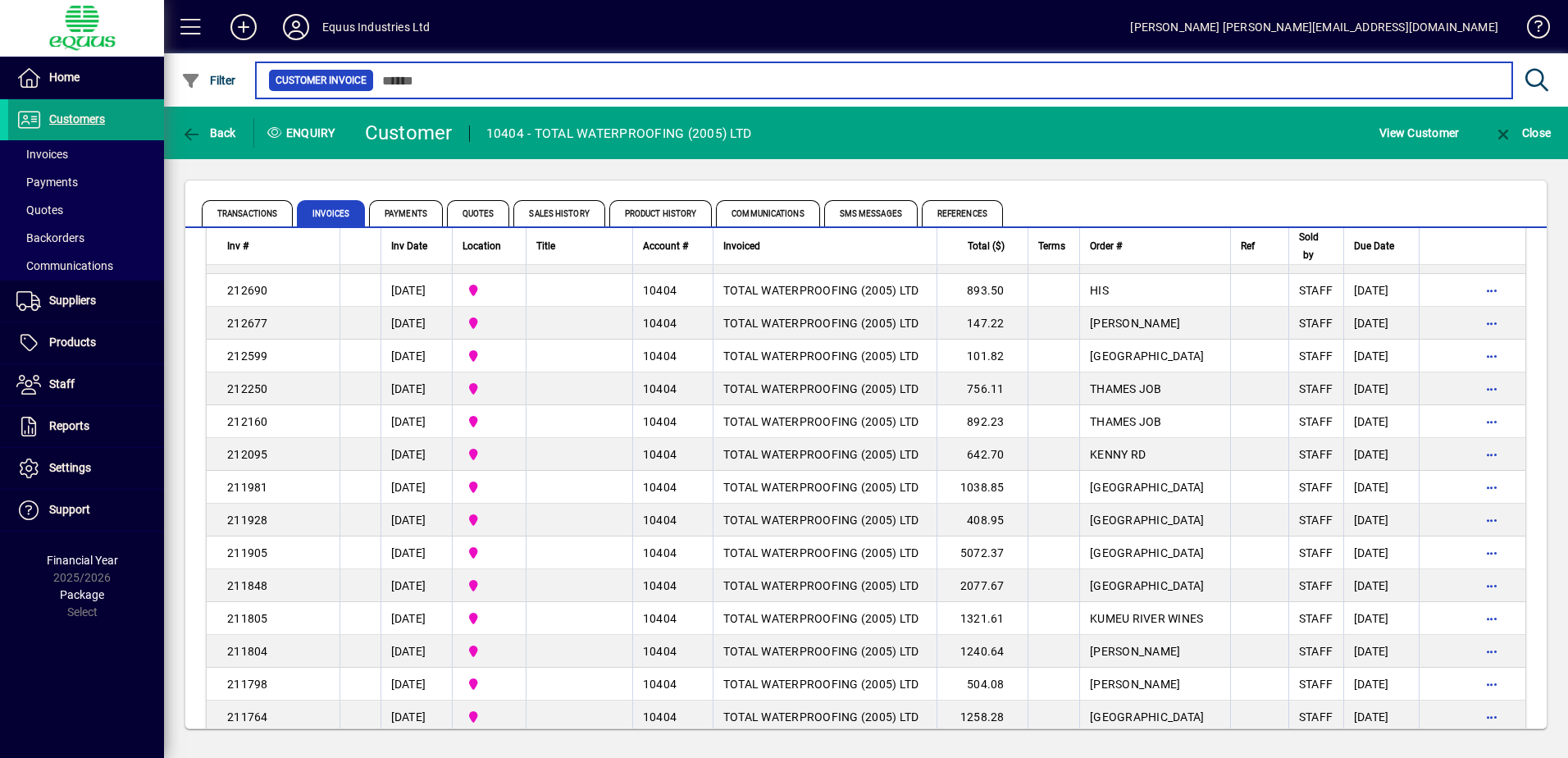
scroll to position [11194, 0]
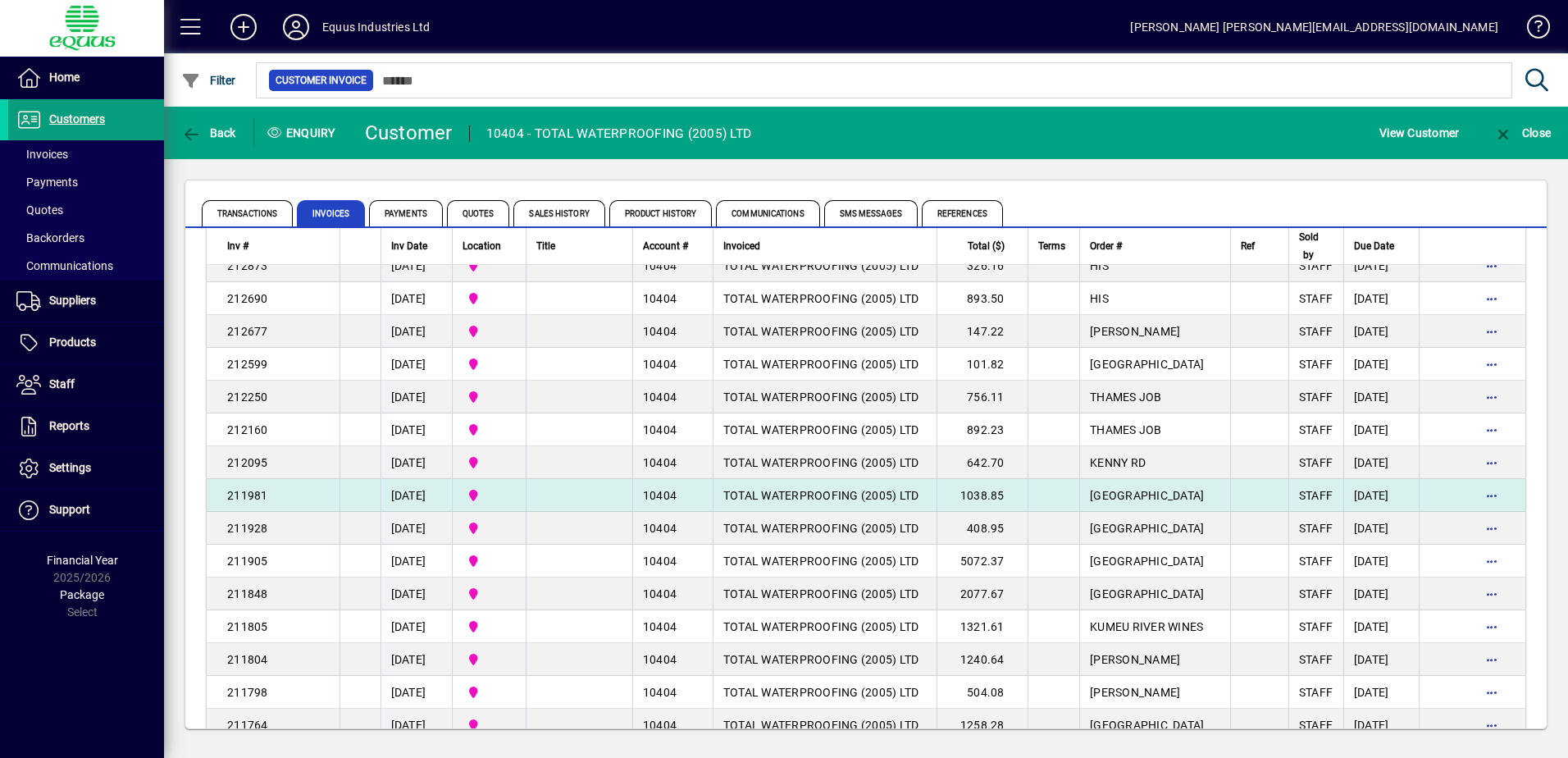
click at [975, 489] on font "1038.85" at bounding box center [982, 495] width 44 height 13
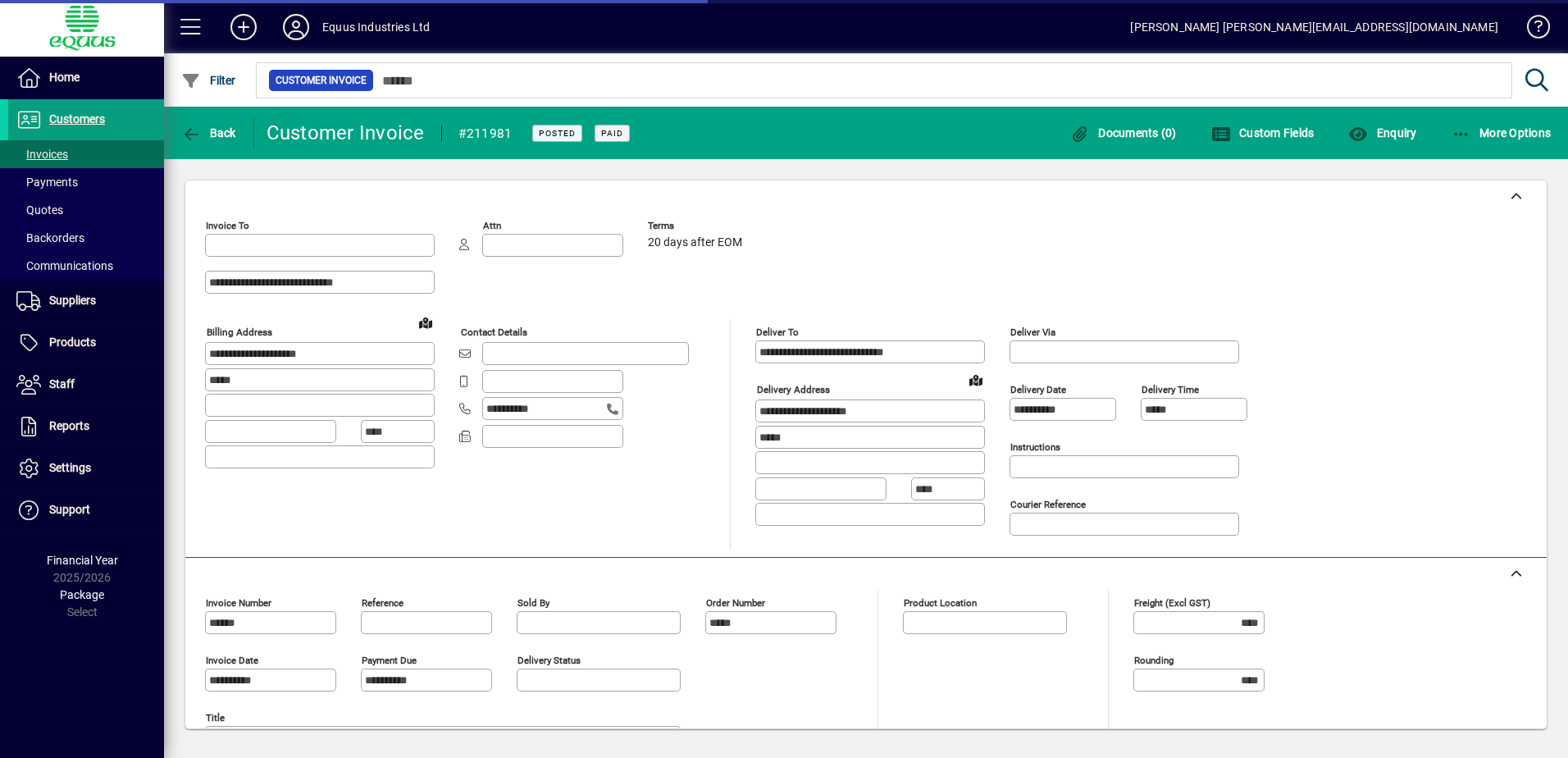
type input "**********"
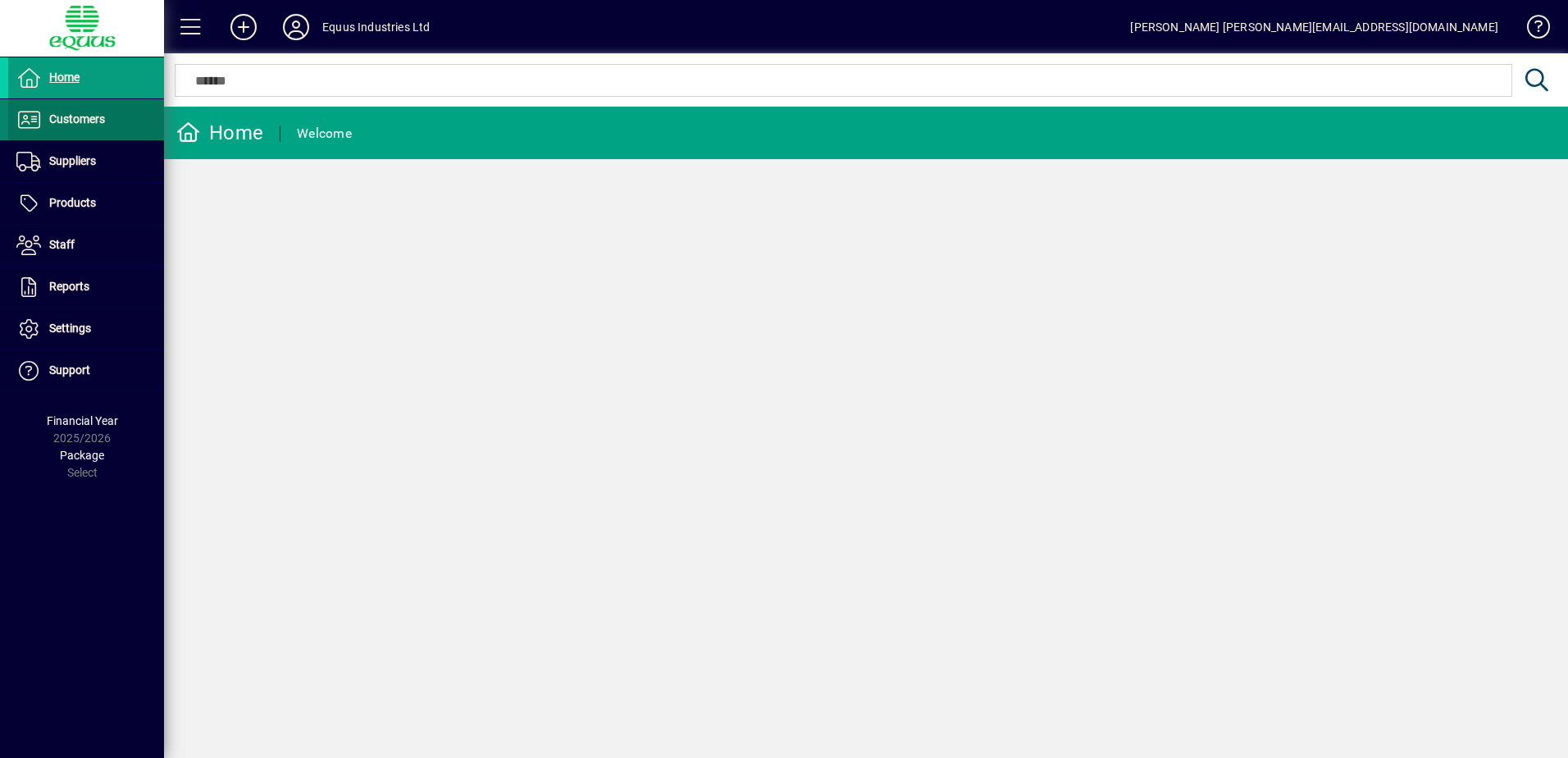
click at [96, 123] on span "Customers" at bounding box center [77, 119] width 56 height 13
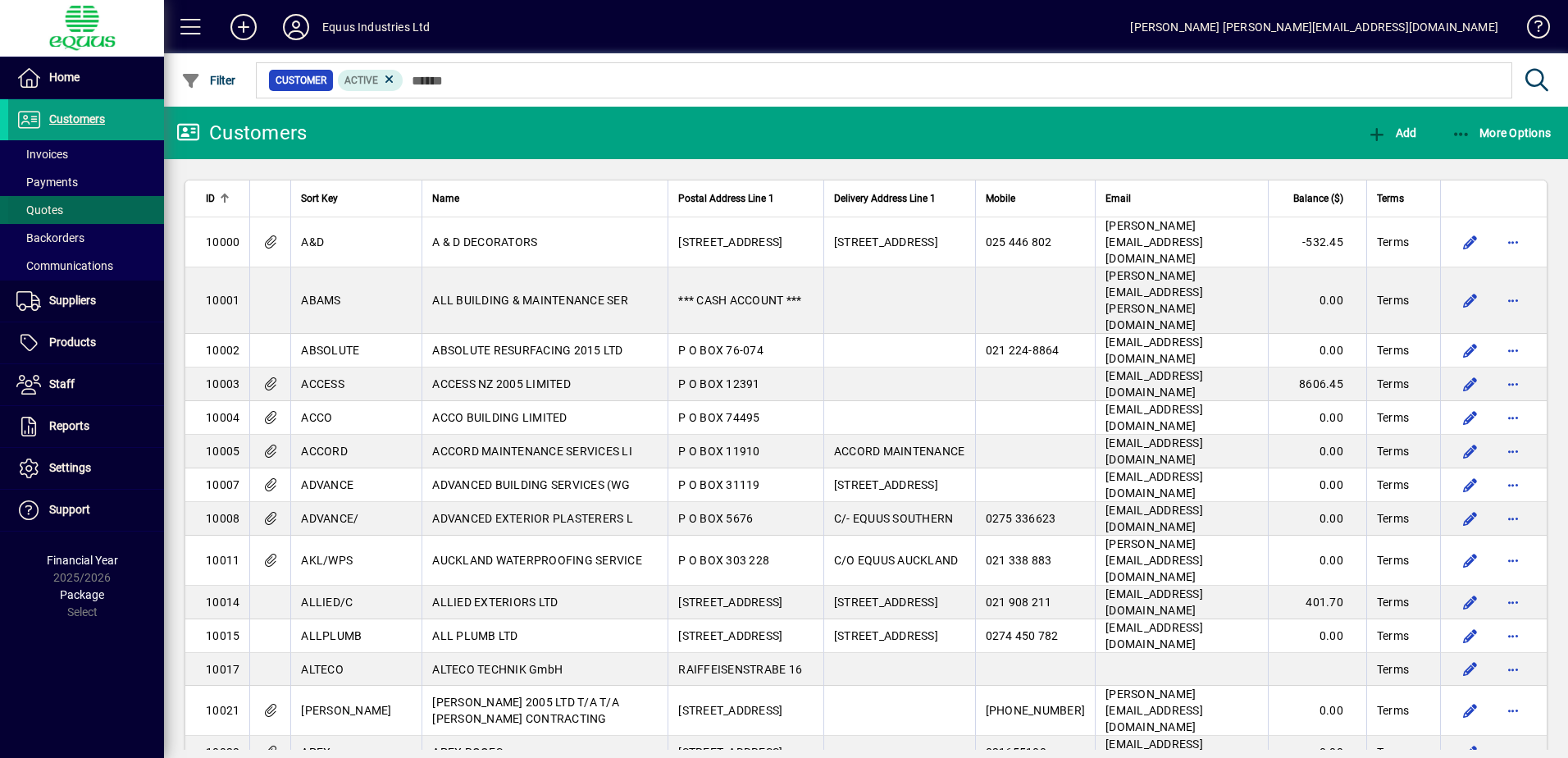
drag, startPoint x: 74, startPoint y: 152, endPoint x: 126, endPoint y: 202, distance: 72.1
click at [74, 152] on span at bounding box center [87, 154] width 156 height 39
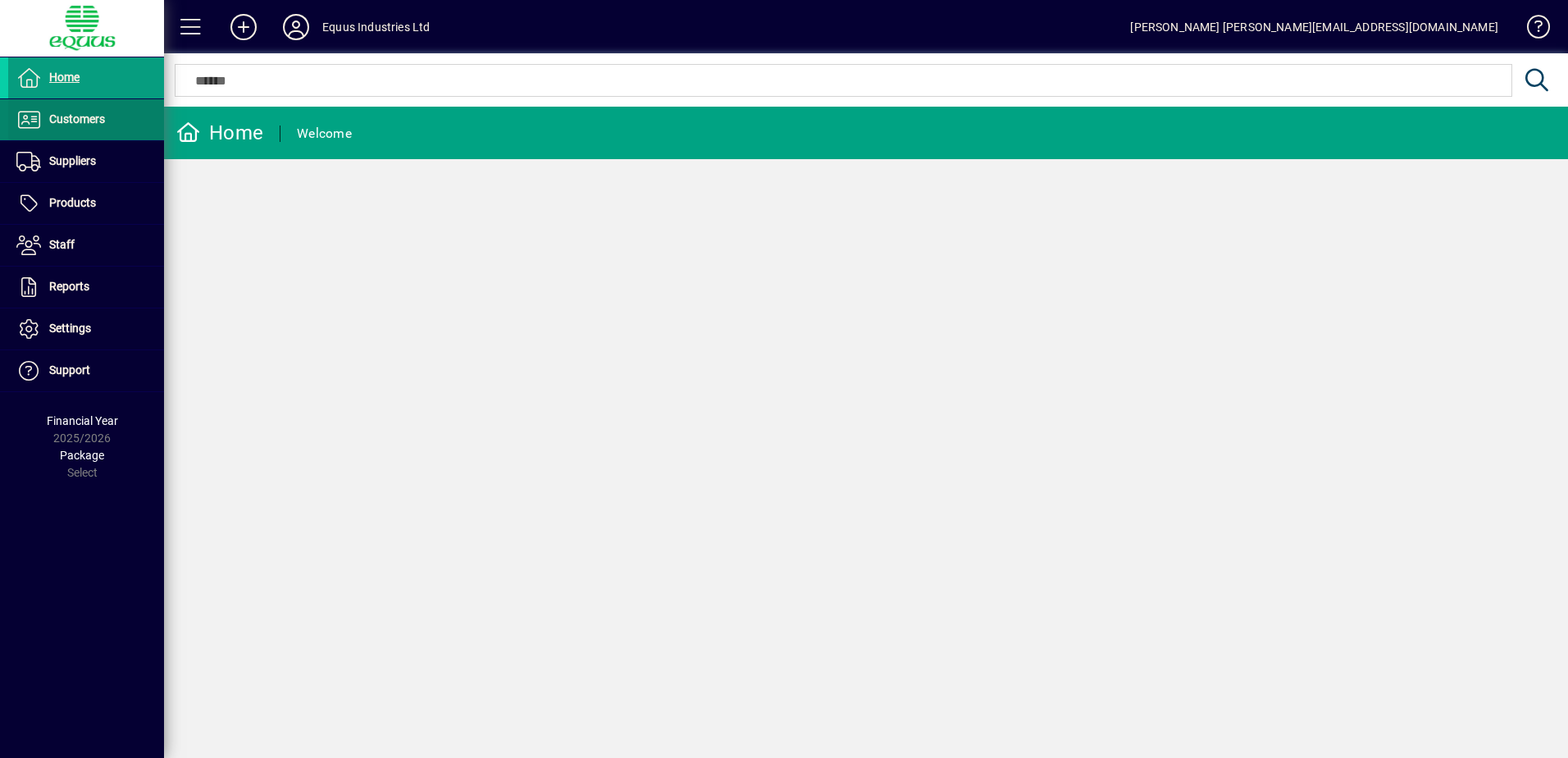
click at [65, 116] on span "Customers" at bounding box center [77, 119] width 56 height 13
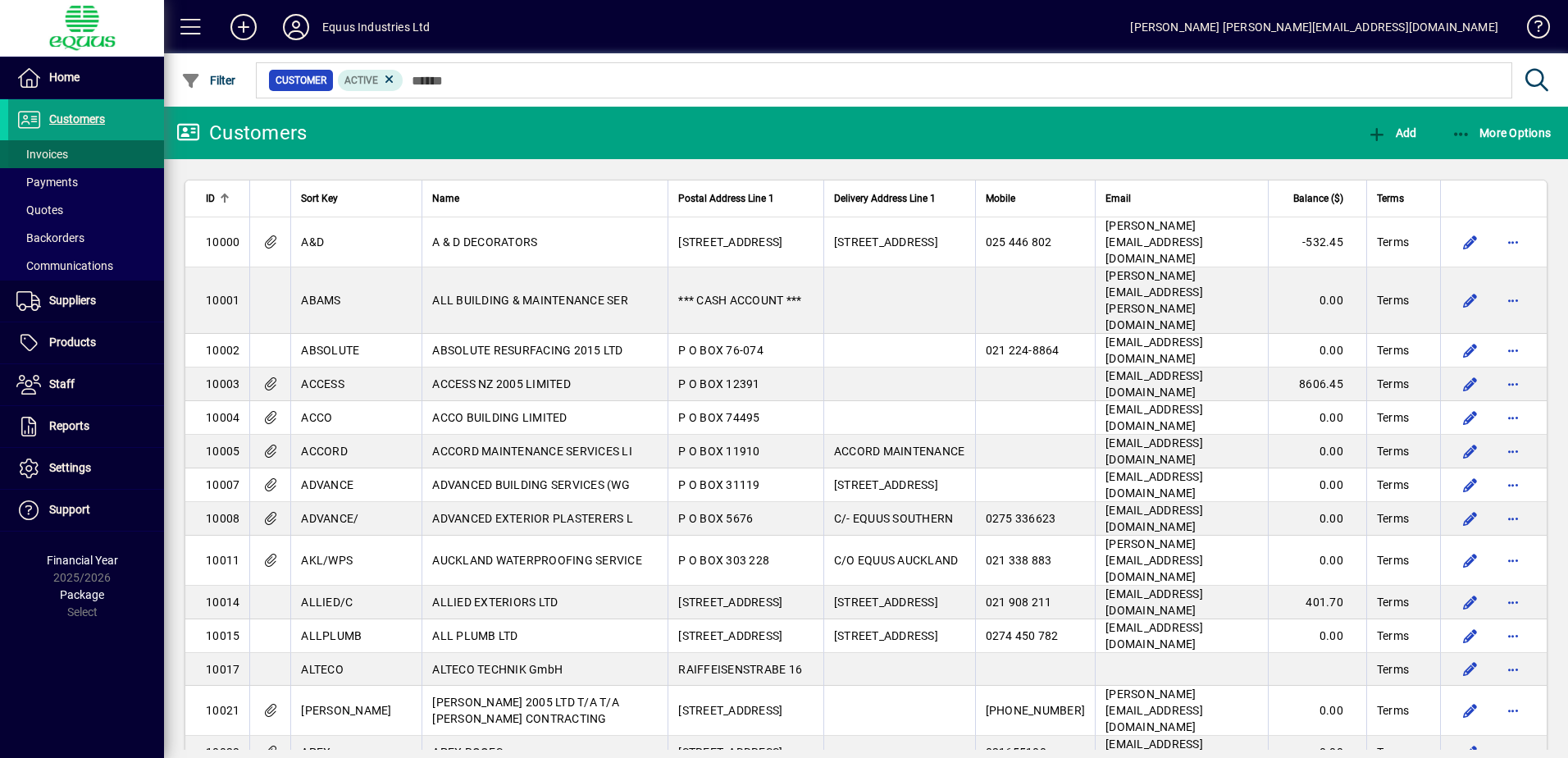
click at [59, 152] on span "Invoices" at bounding box center [42, 154] width 52 height 13
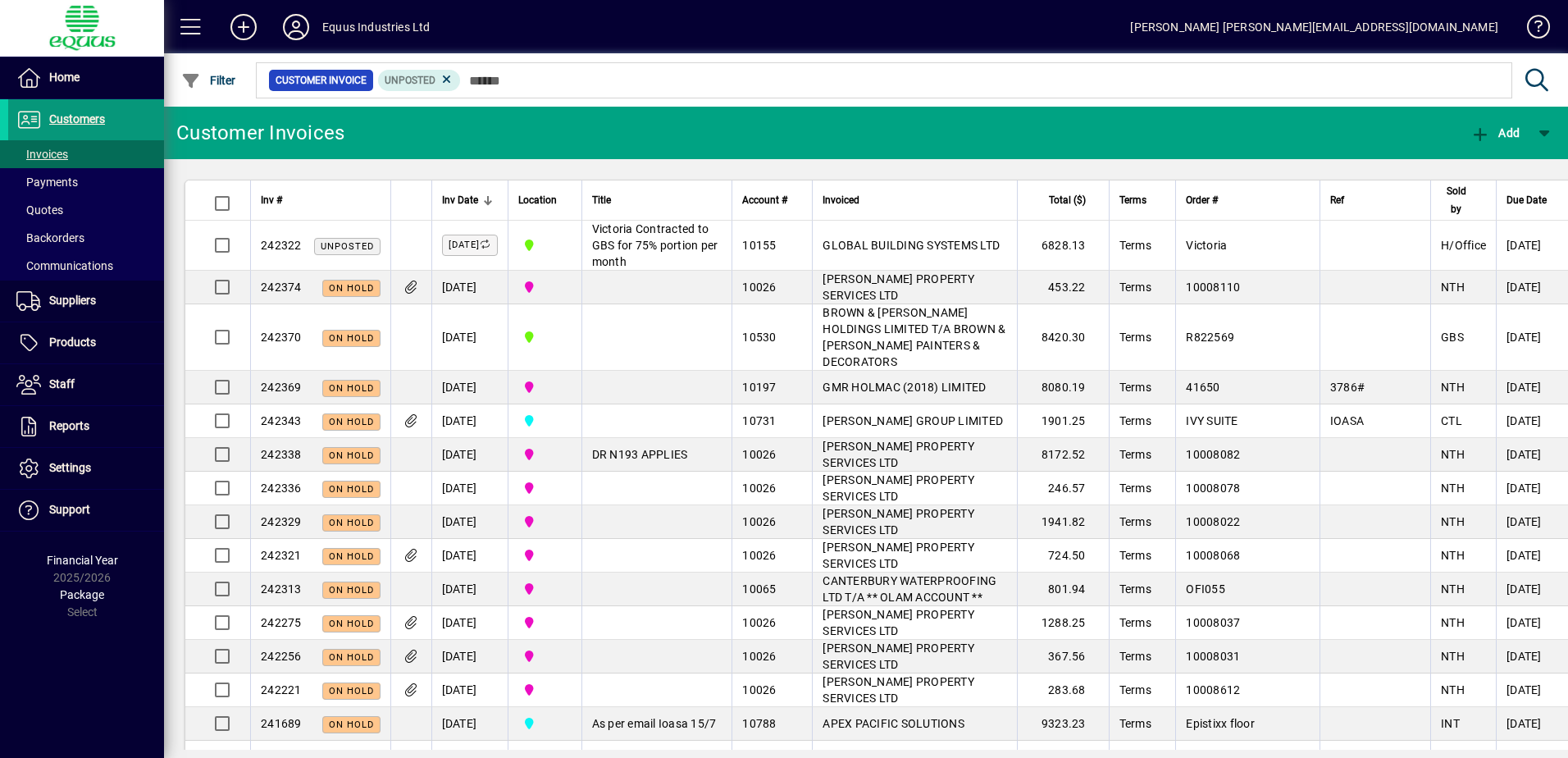
click at [98, 121] on span "Customers" at bounding box center [77, 119] width 56 height 13
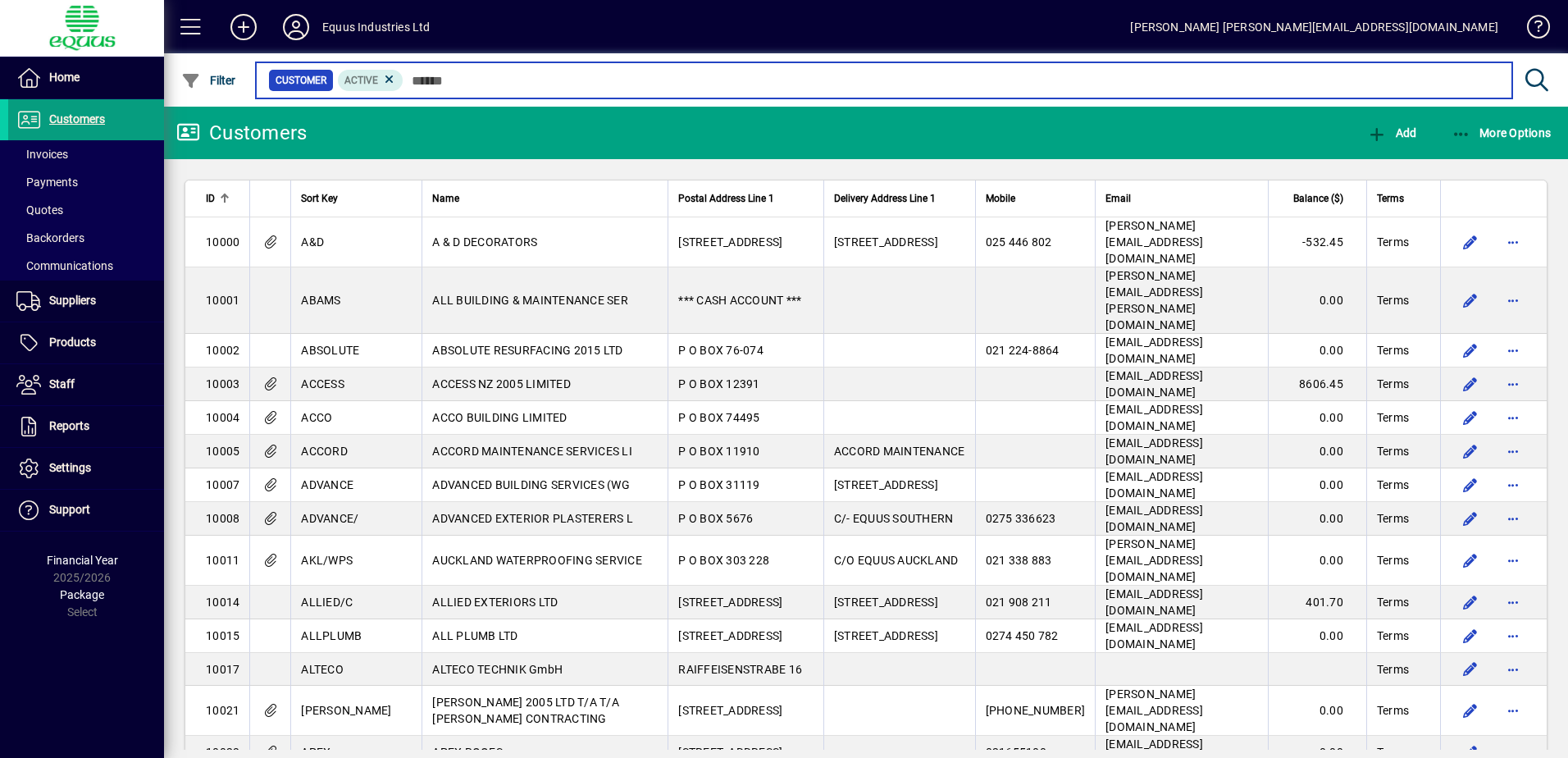
click at [411, 79] on input "text" at bounding box center [952, 81] width 1096 height 23
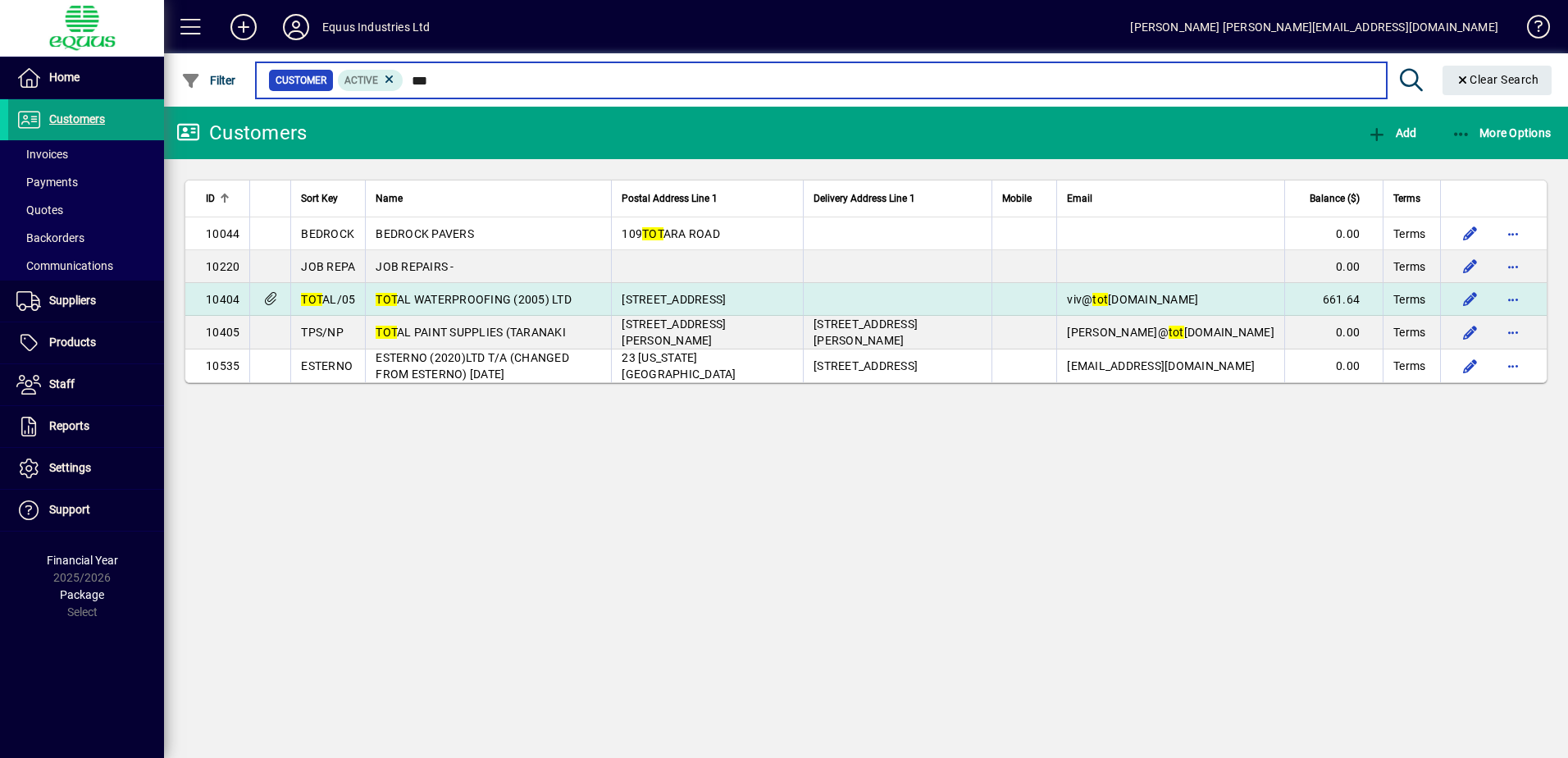
type input "***"
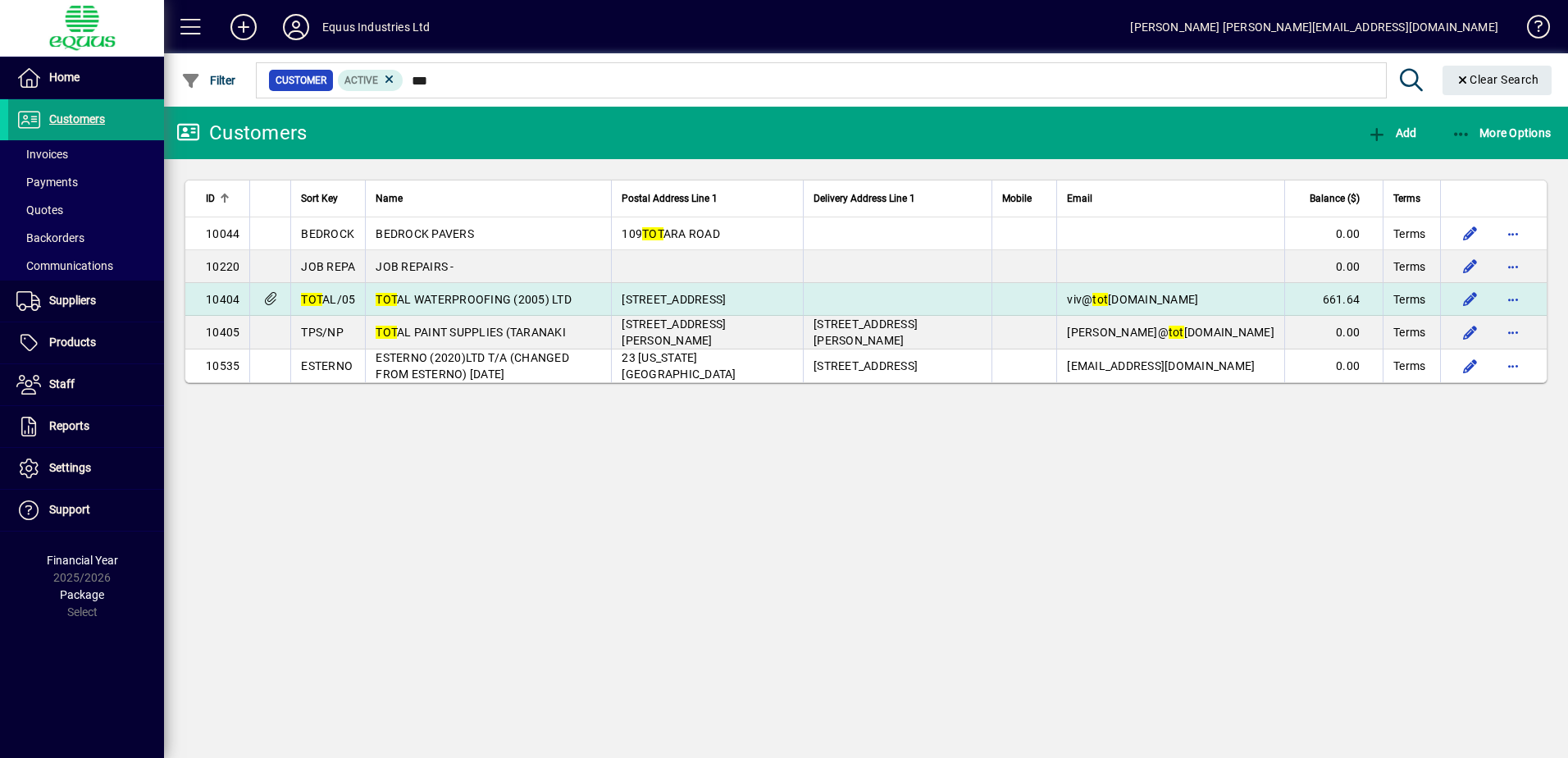
click at [464, 299] on span "TOT AL WATERPROOFING (2005) LTD" at bounding box center [473, 300] width 196 height 13
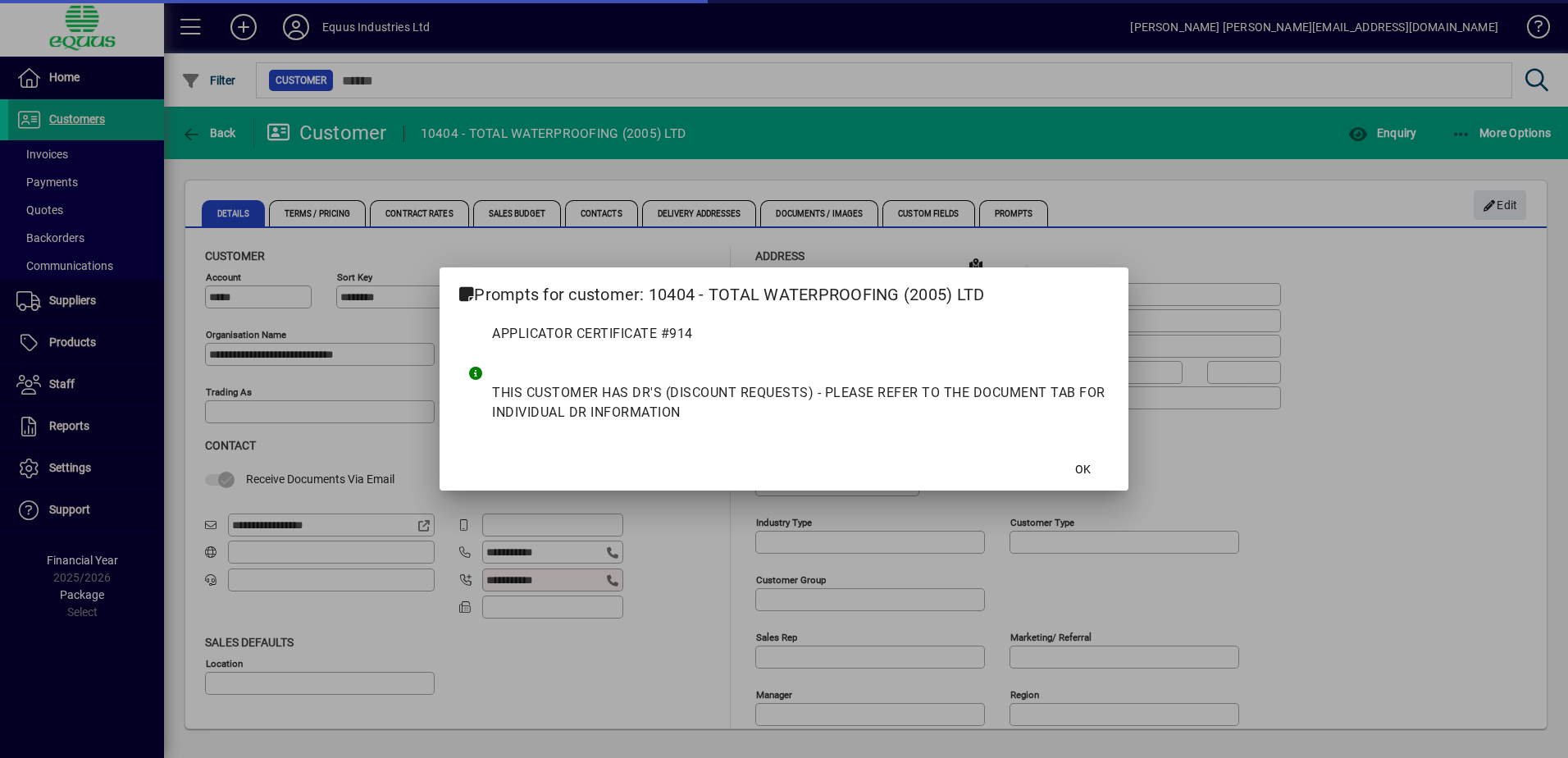
type input "**********"
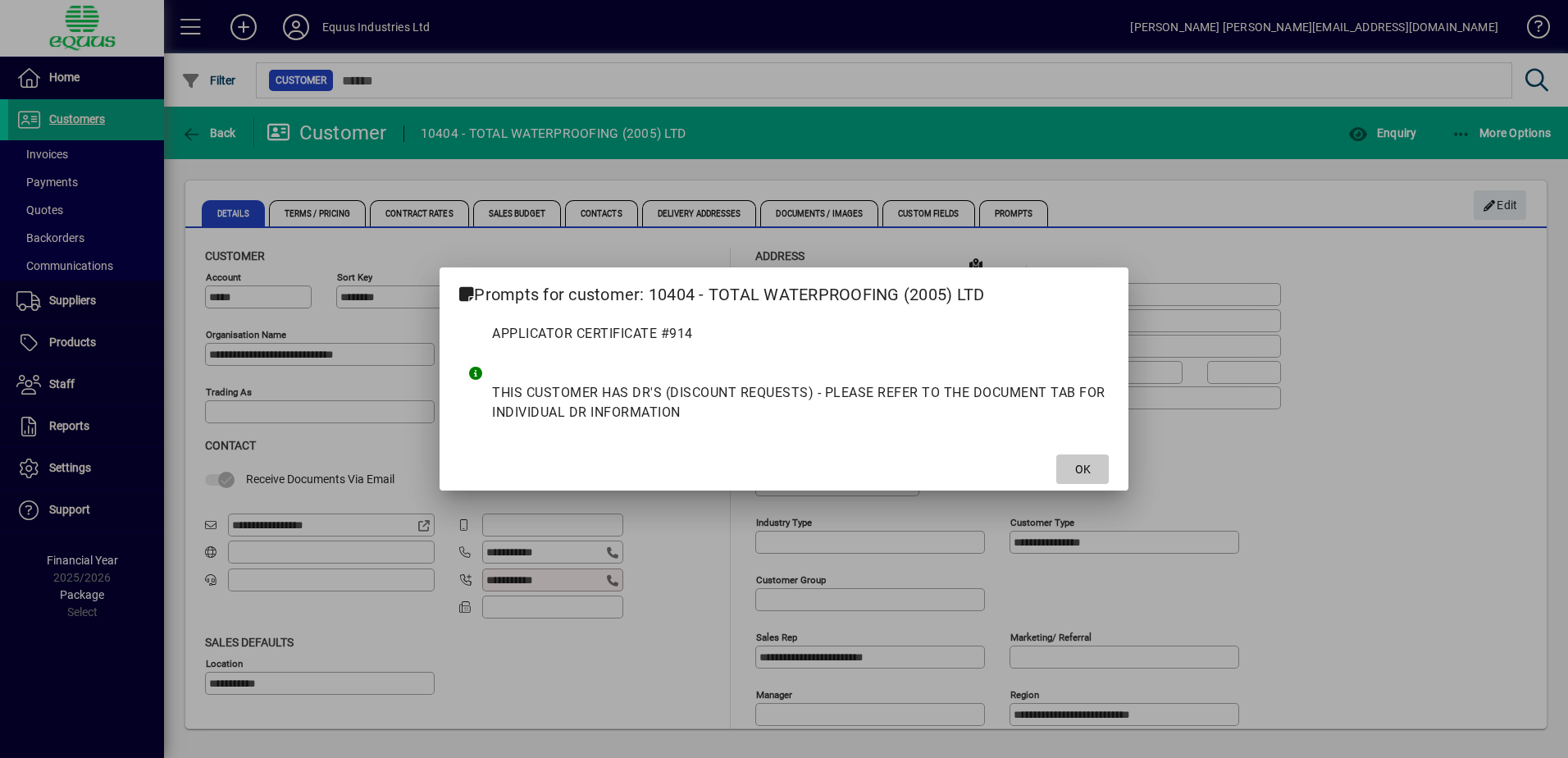
click at [1074, 466] on span at bounding box center [1083, 469] width 52 height 39
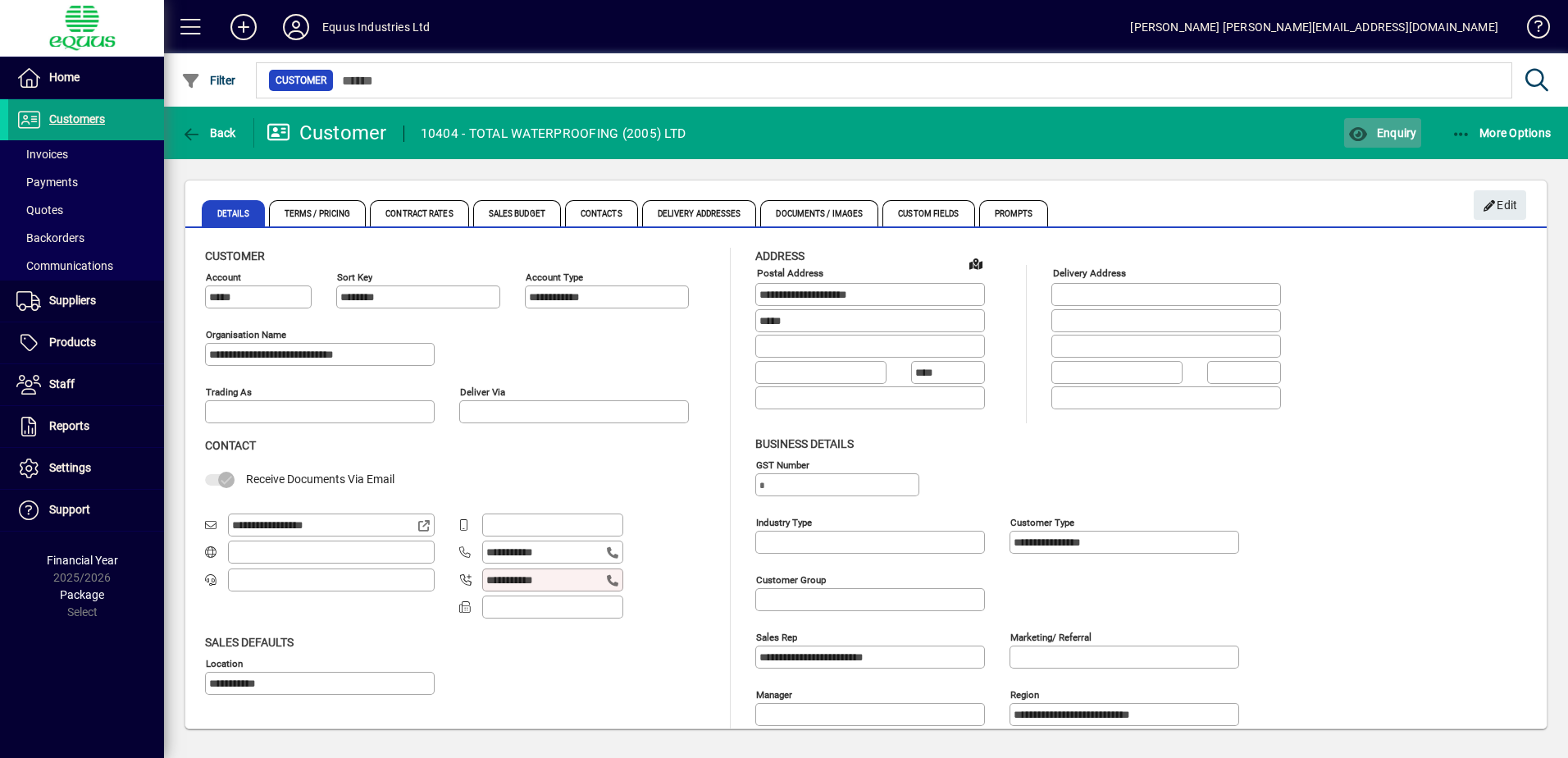
click at [1375, 134] on span "Enquiry" at bounding box center [1382, 133] width 68 height 13
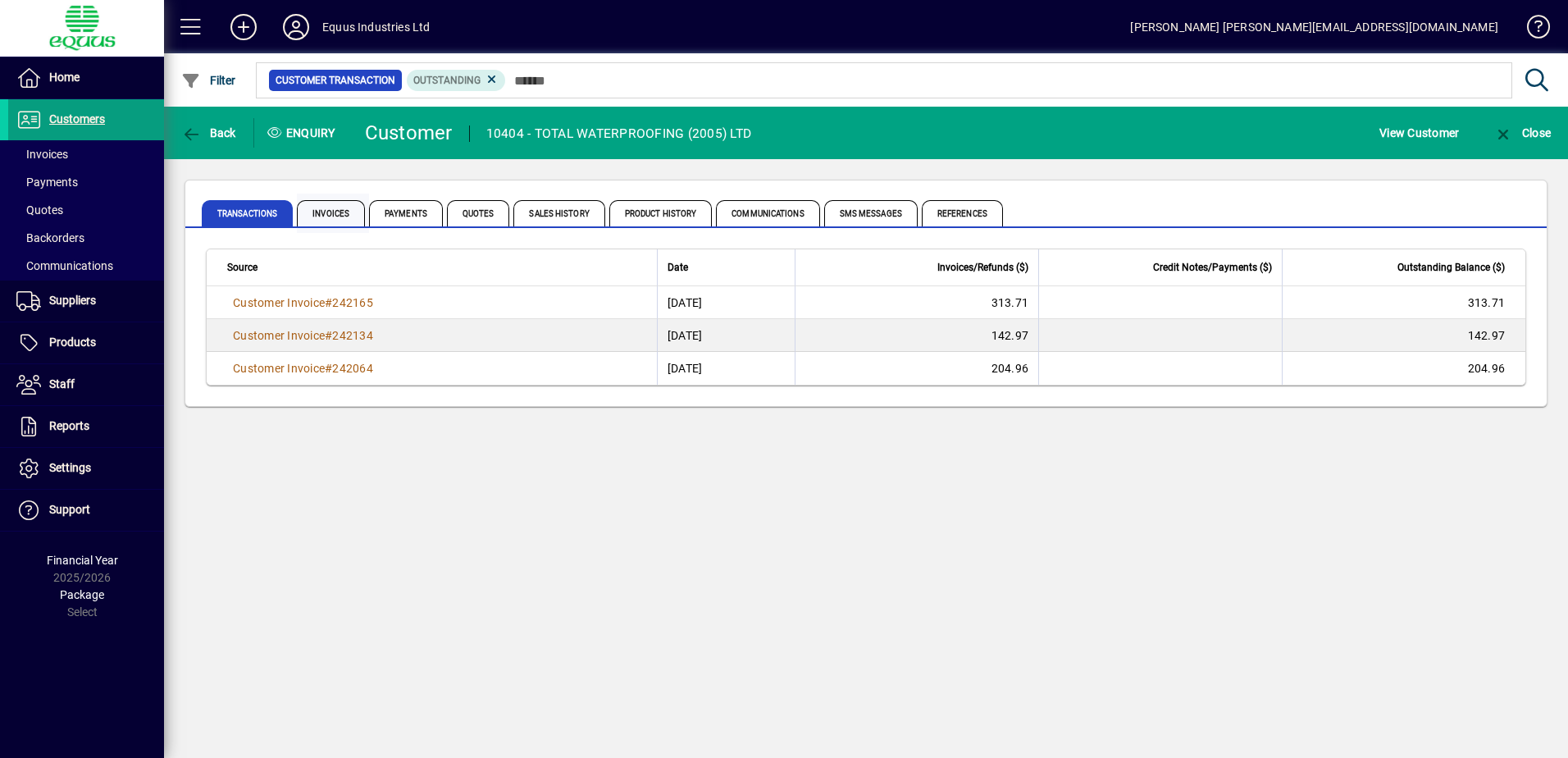
click at [323, 214] on span "Invoices" at bounding box center [330, 213] width 68 height 26
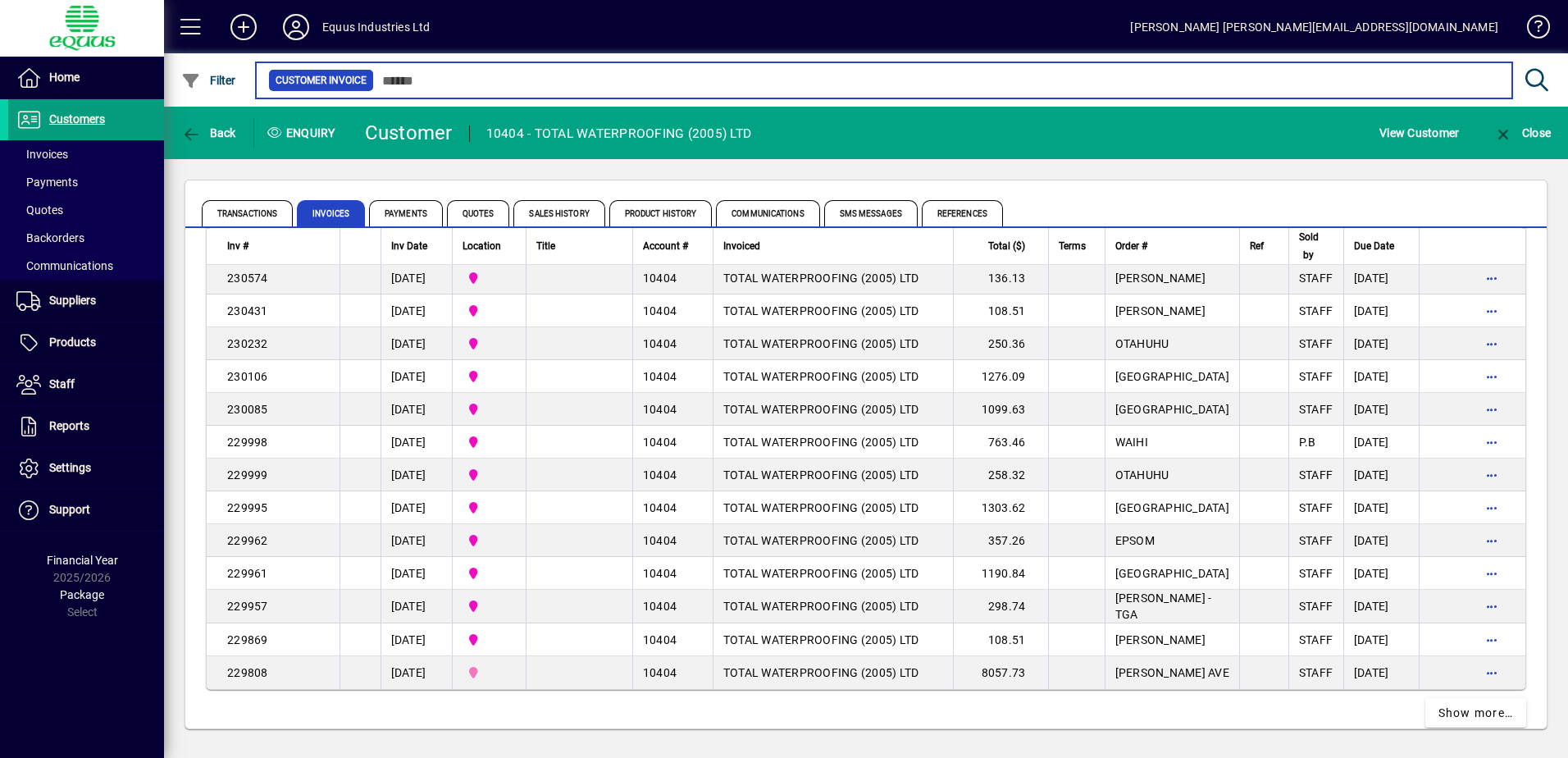
scroll to position [2940, 0]
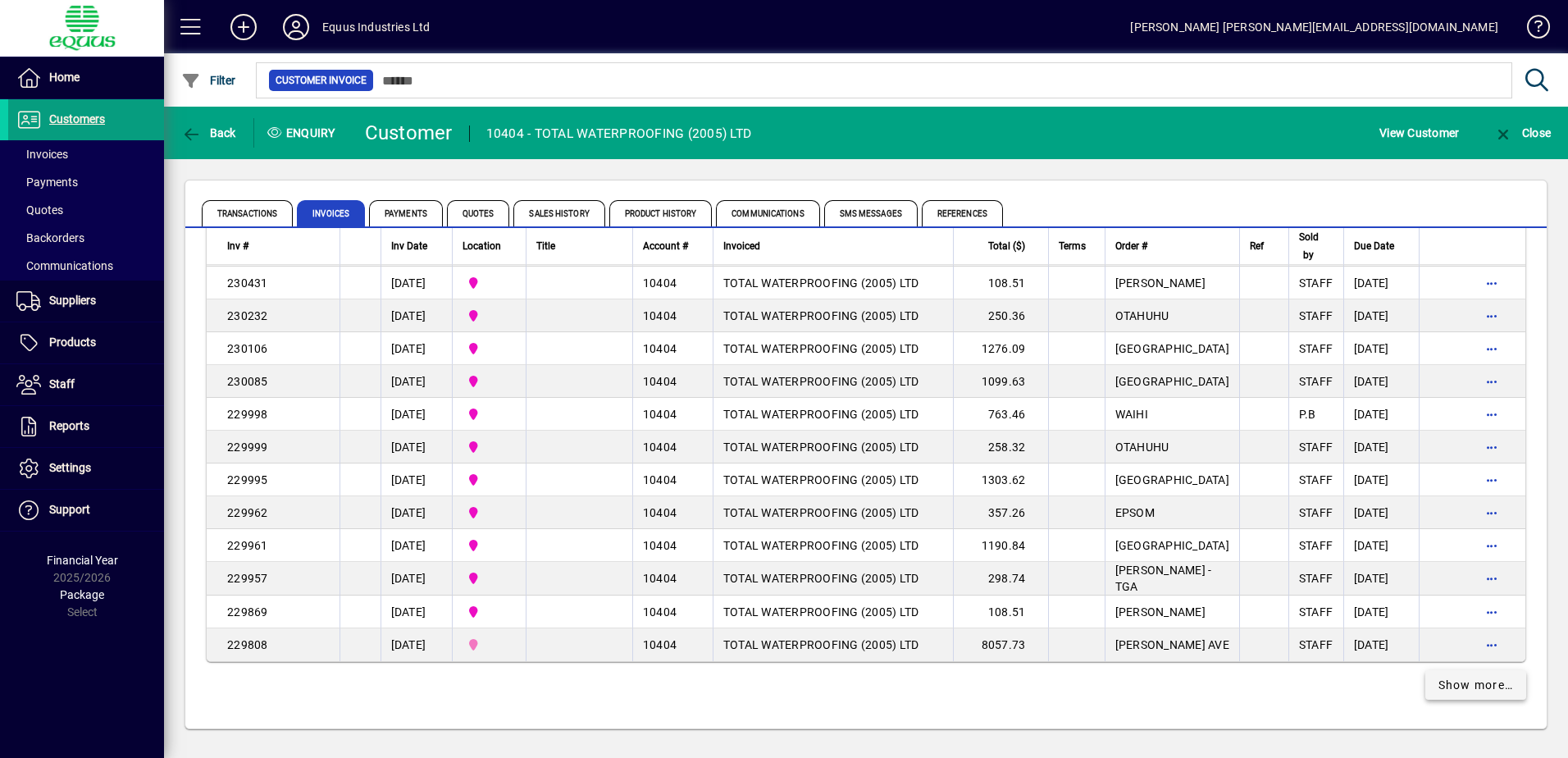
click at [1438, 684] on span "Show more…" at bounding box center [1476, 685] width 75 height 17
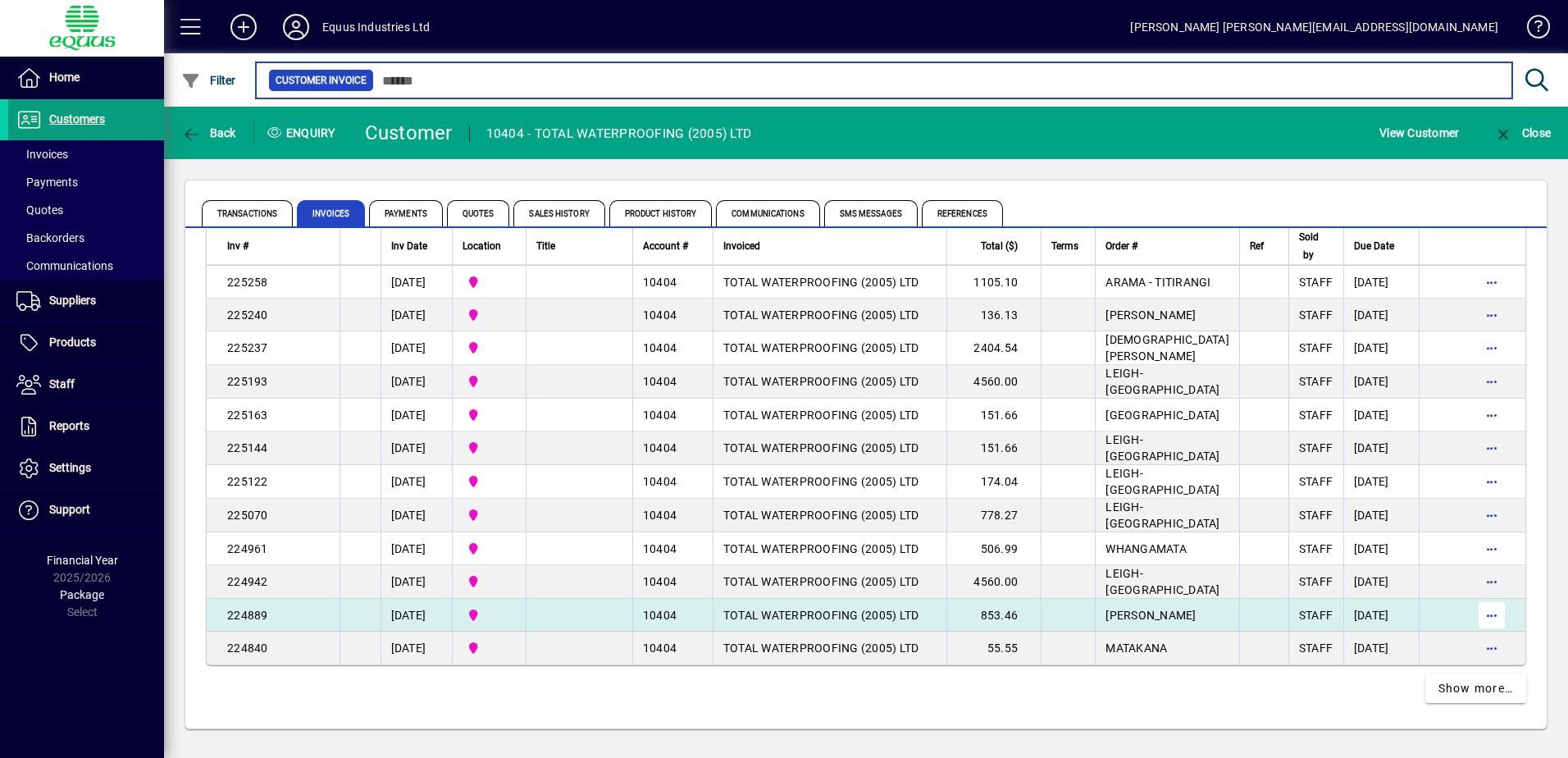
scroll to position [6219, 0]
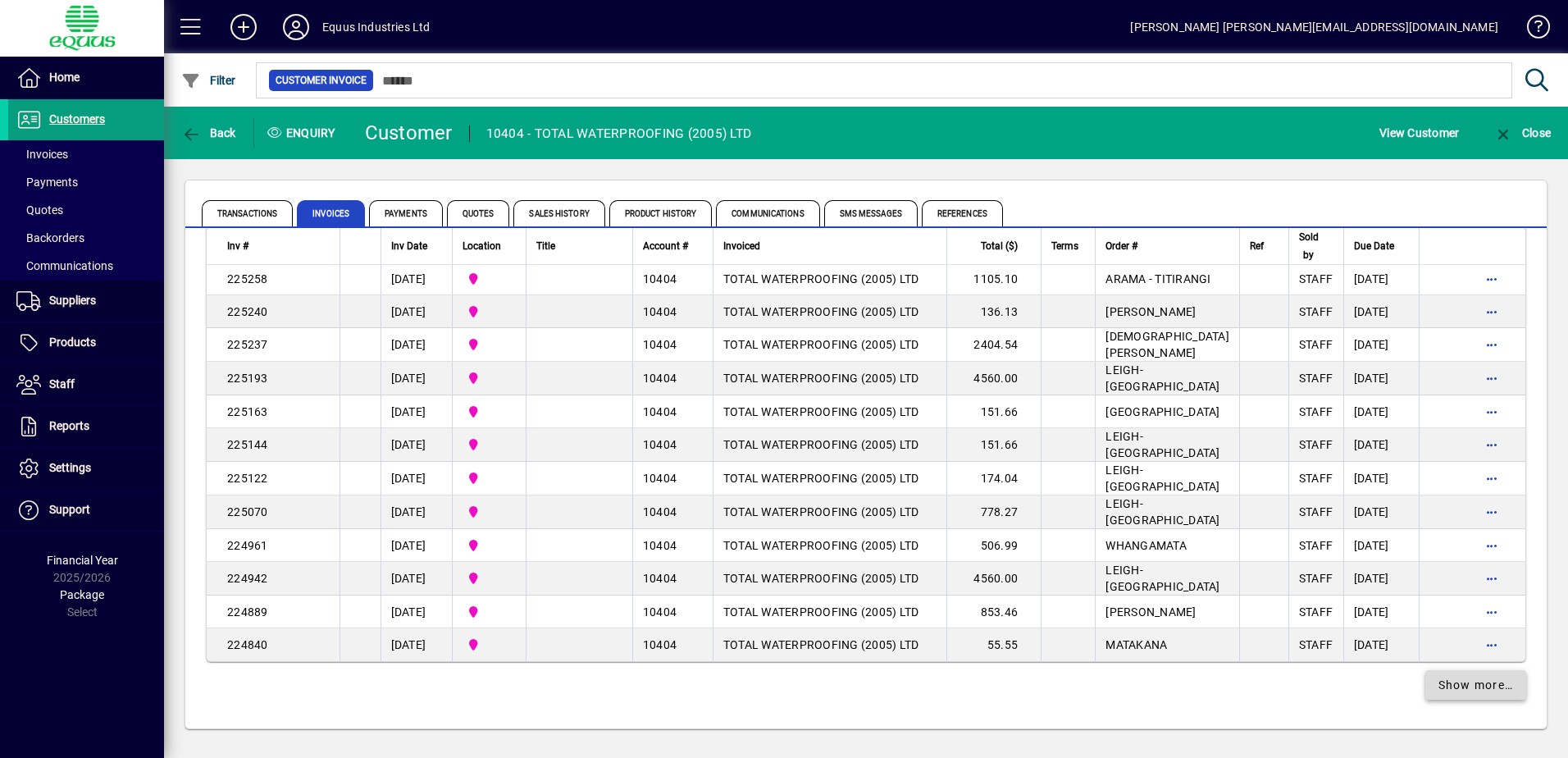
click at [1443, 686] on span "Show more…" at bounding box center [1476, 685] width 75 height 17
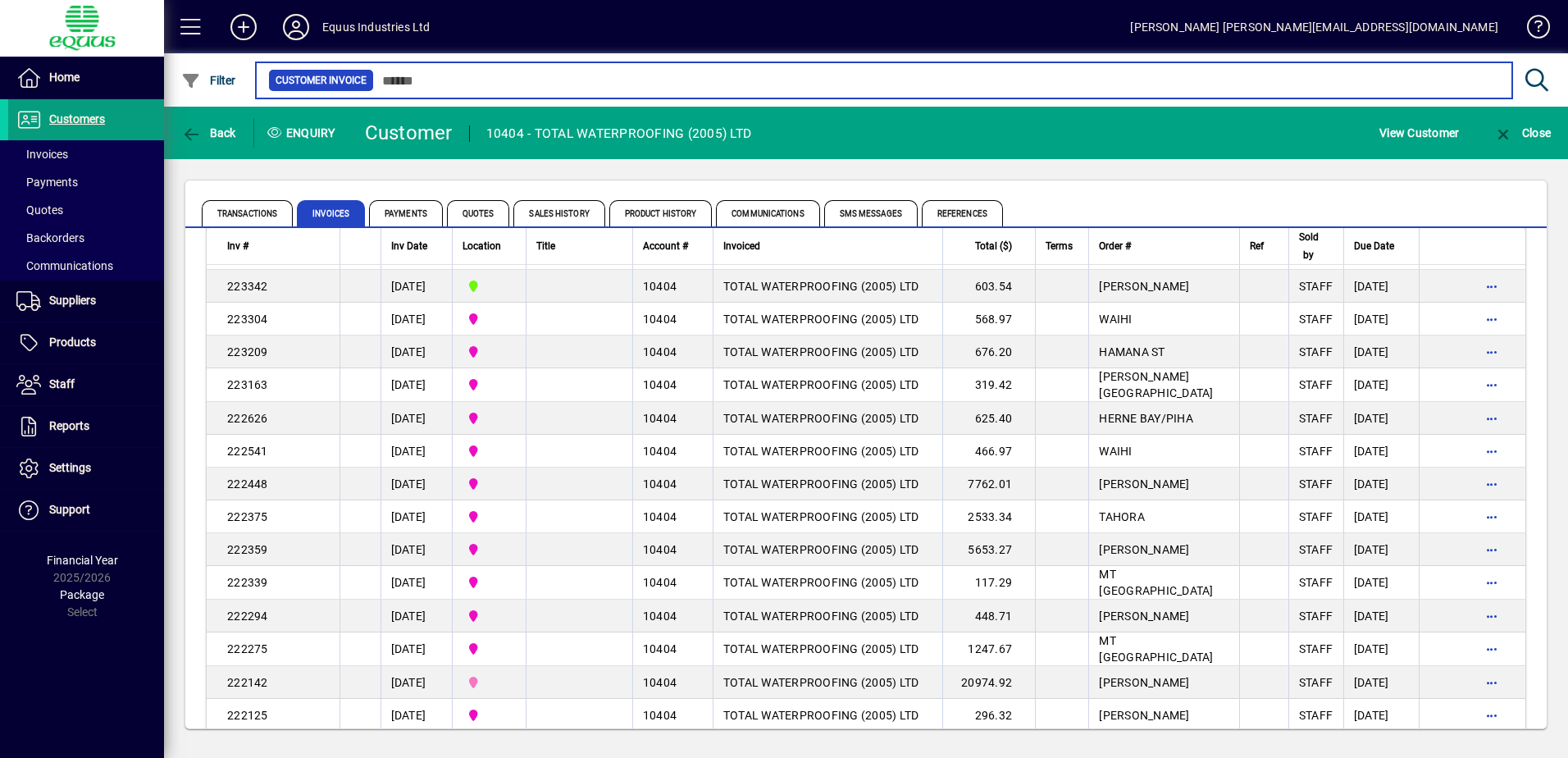
scroll to position [7449, 0]
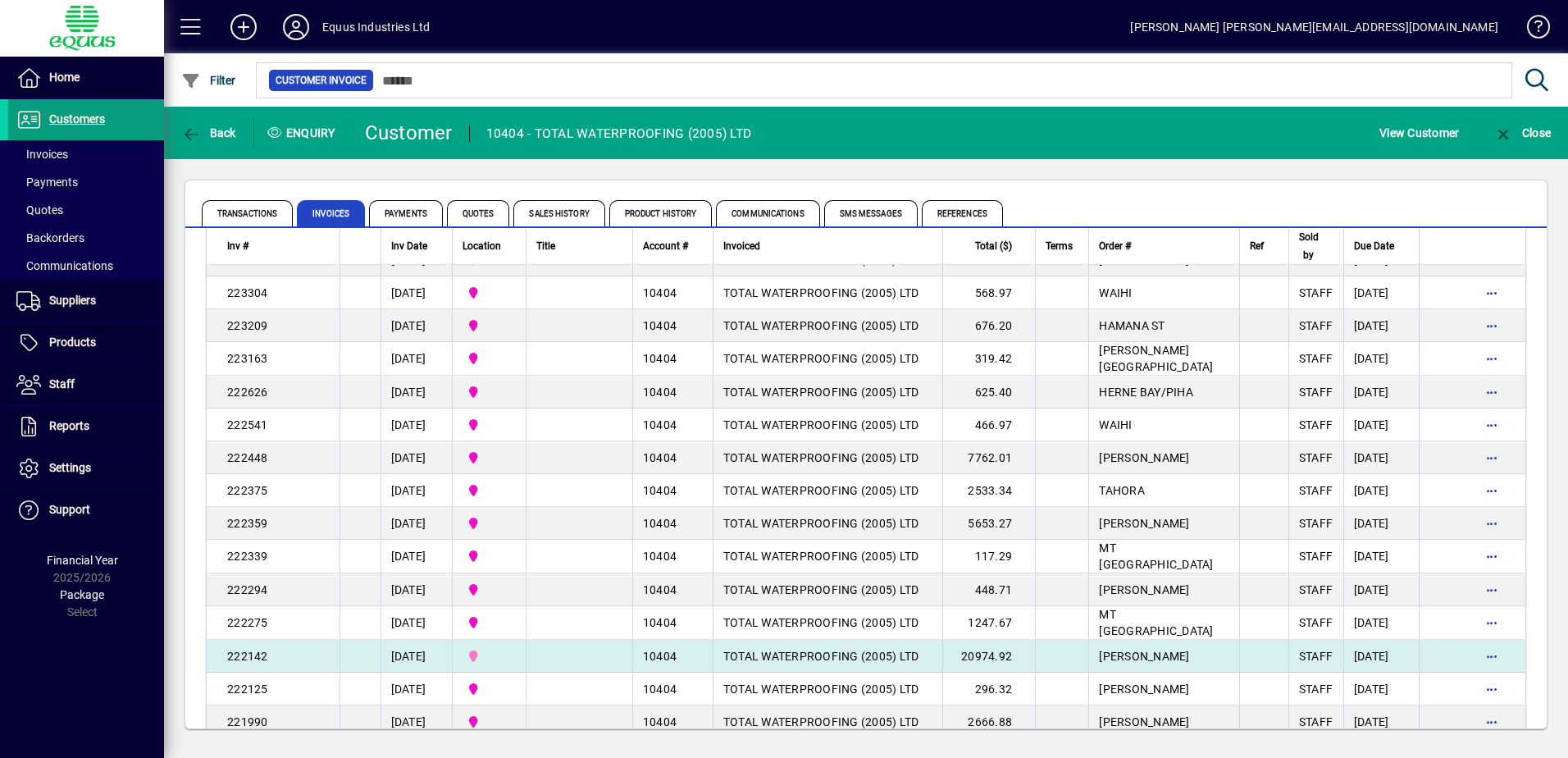
click at [632, 672] on td at bounding box center [579, 656] width 107 height 33
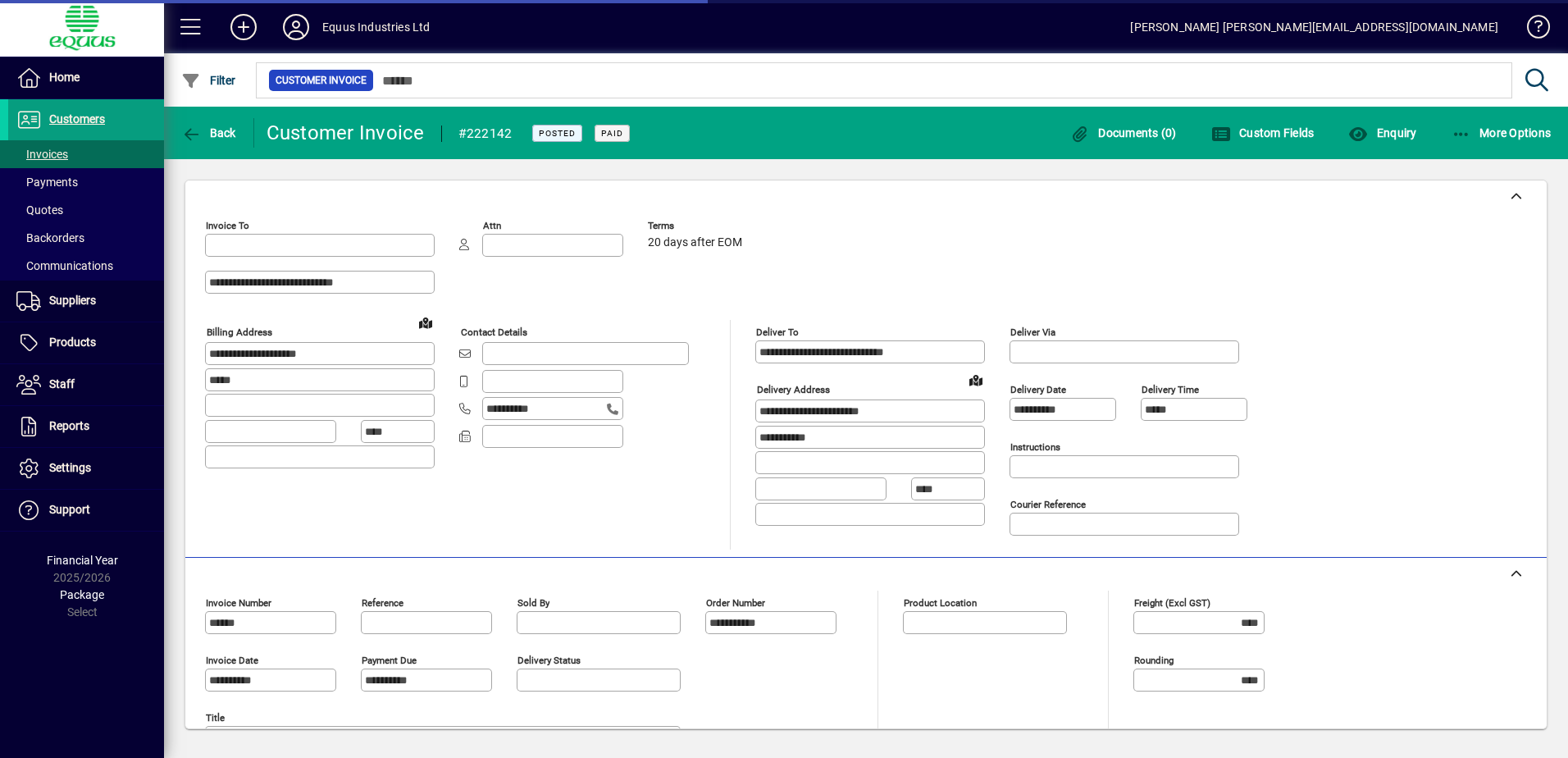
type input "**********"
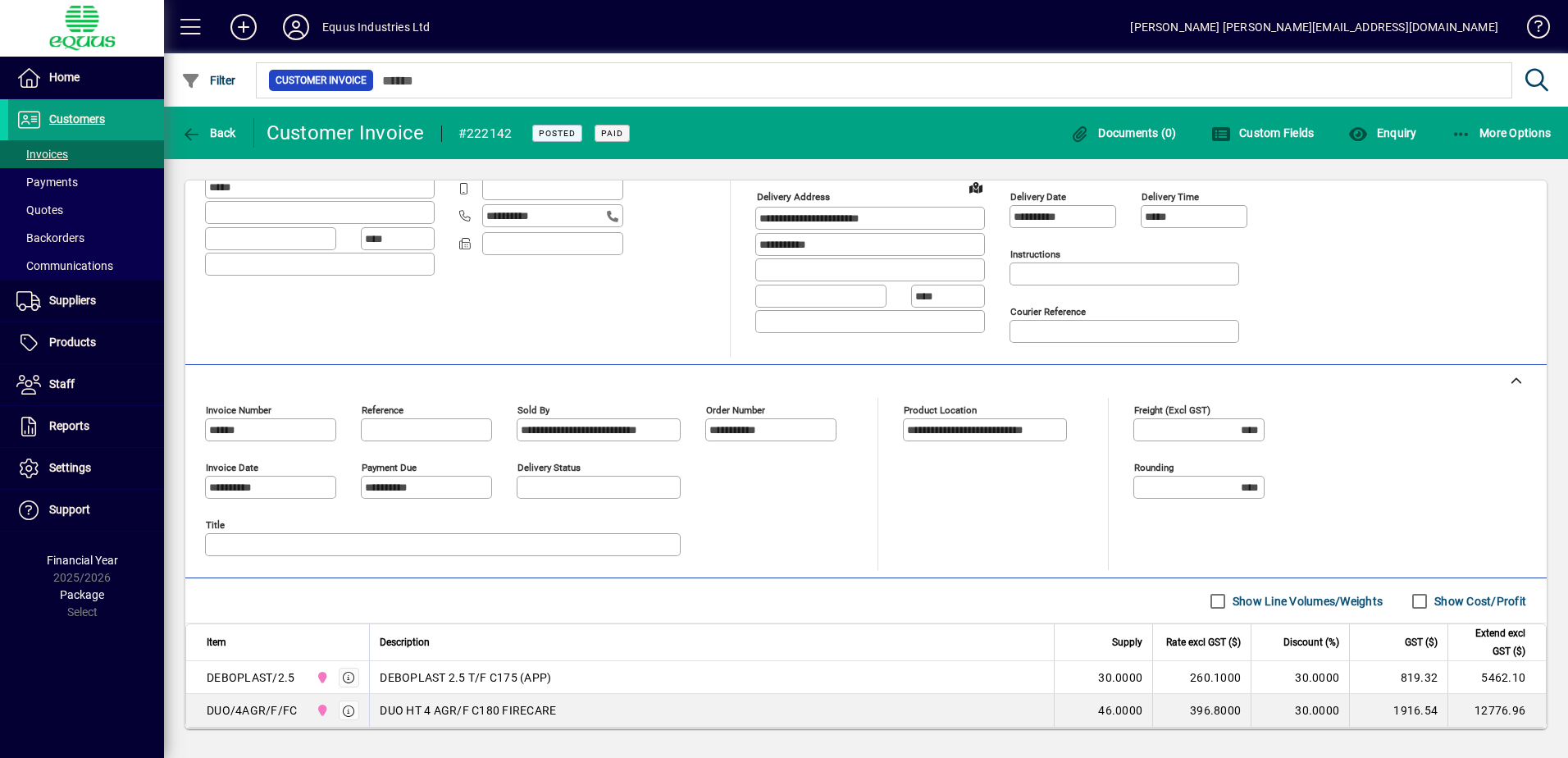
scroll to position [246, 0]
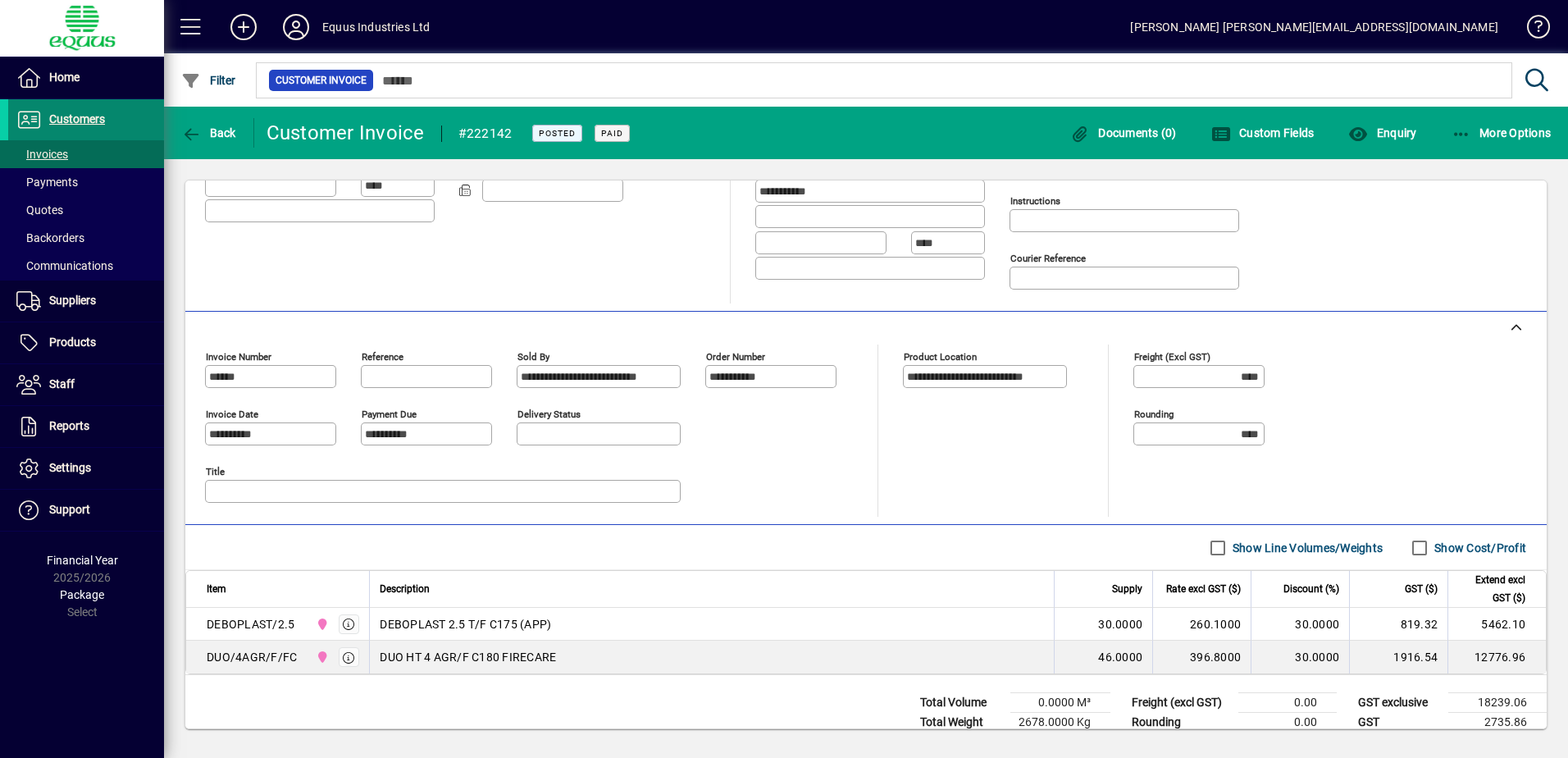
click at [71, 118] on span "Customers" at bounding box center [77, 119] width 56 height 13
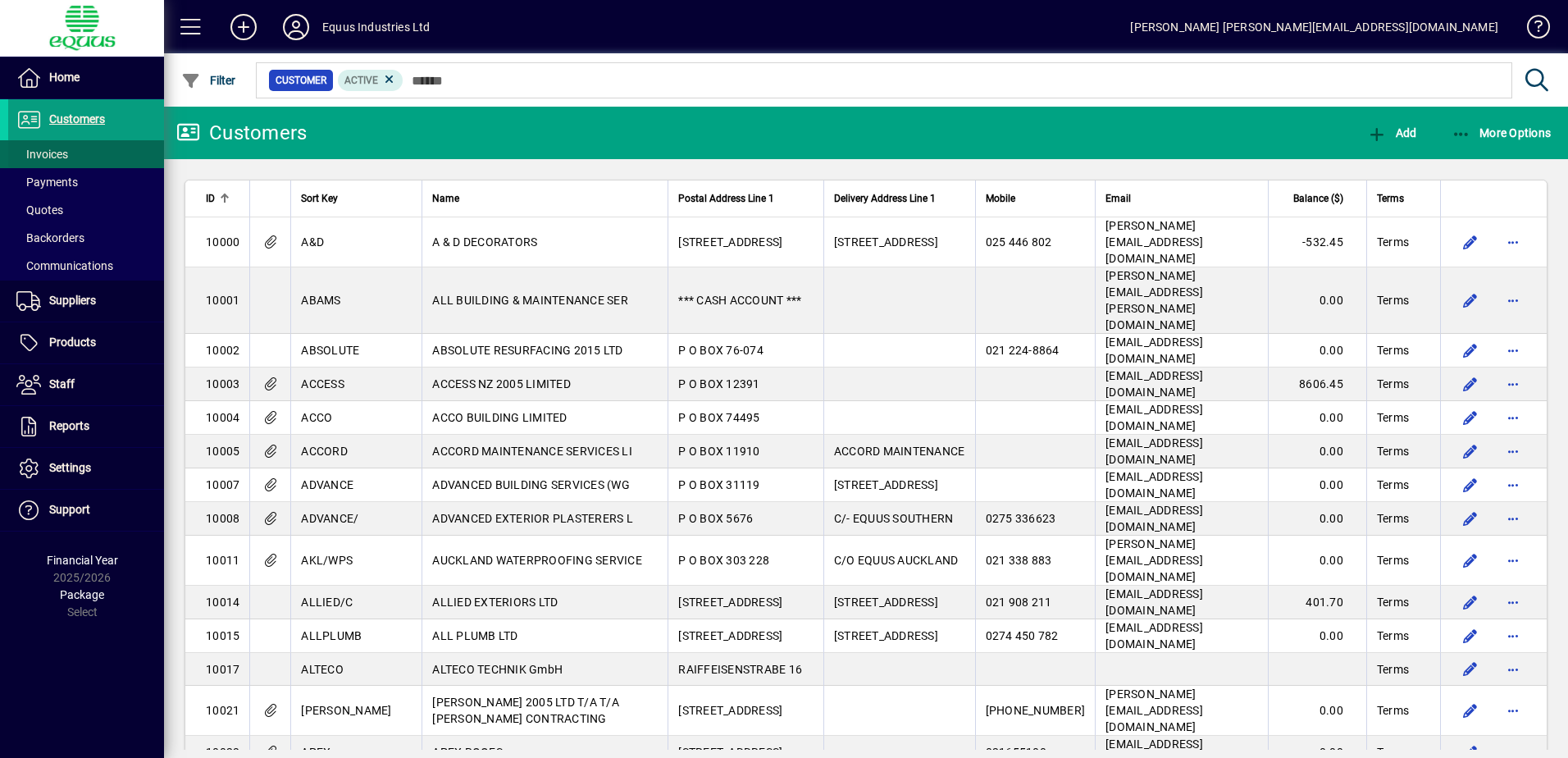
click at [58, 153] on span "Invoices" at bounding box center [42, 154] width 52 height 13
